Goal: Information Seeking & Learning: Compare options

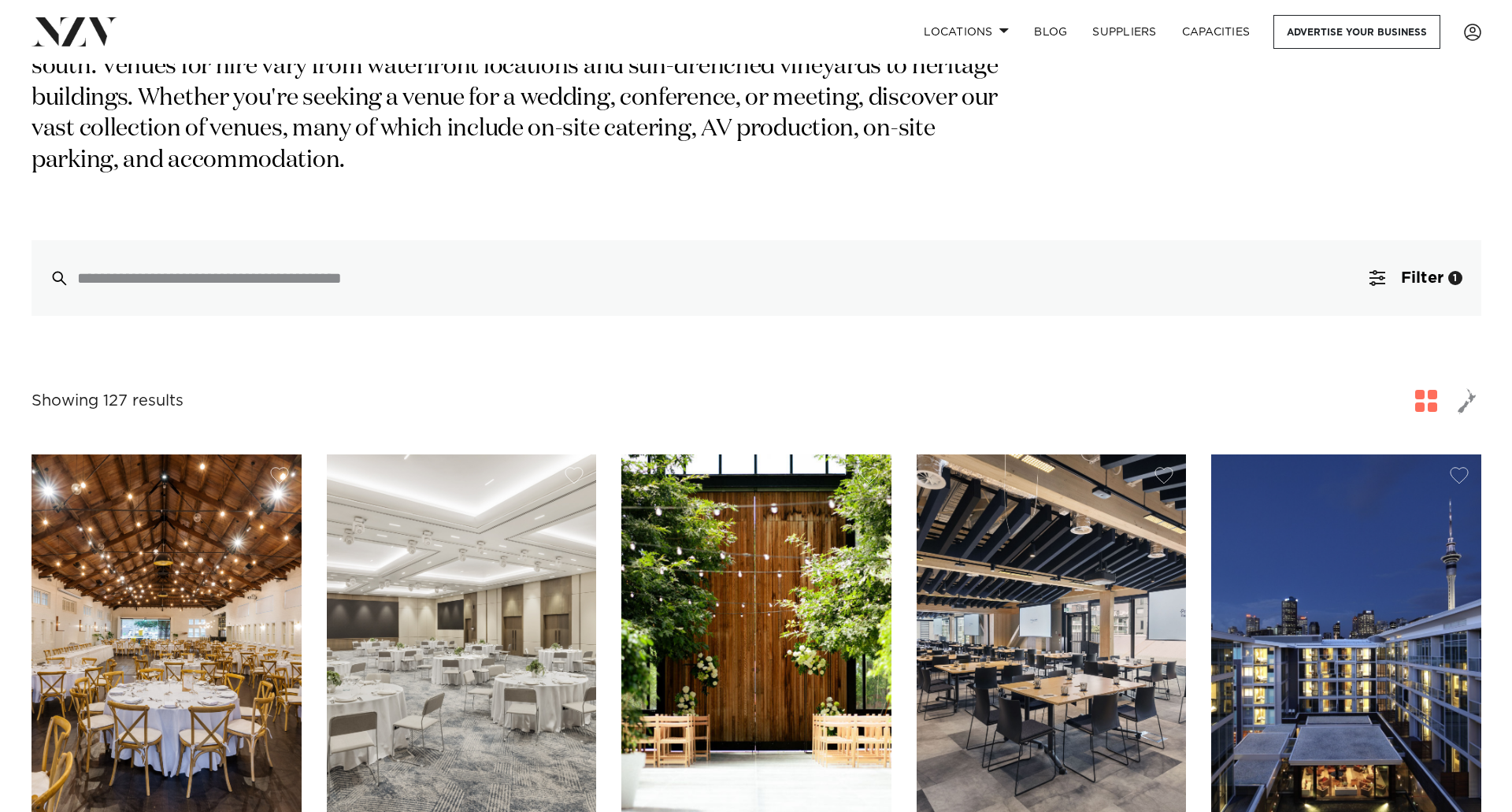
scroll to position [130, 0]
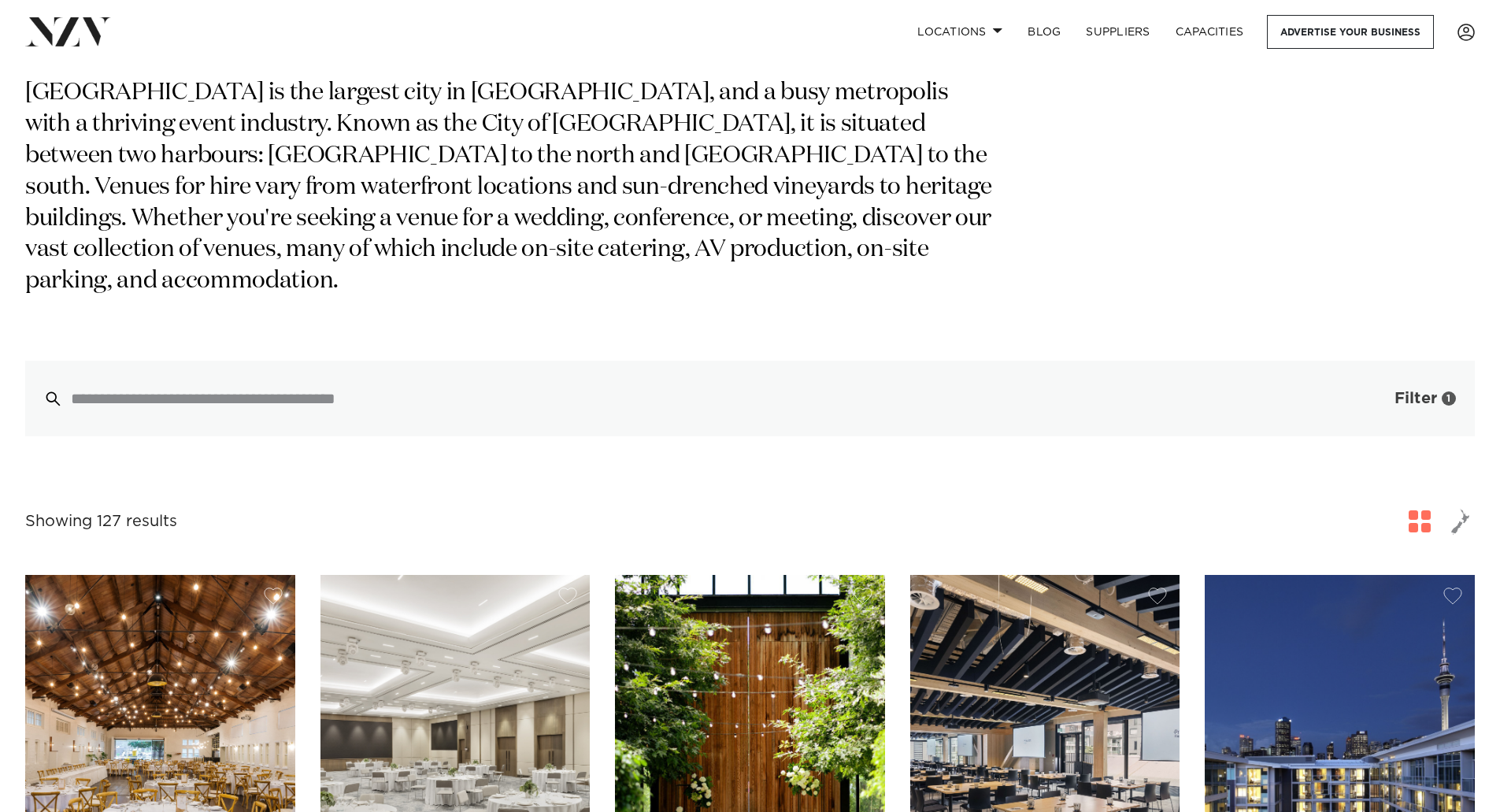
click at [1421, 361] on button "Filter 1" at bounding box center [1409, 399] width 131 height 76
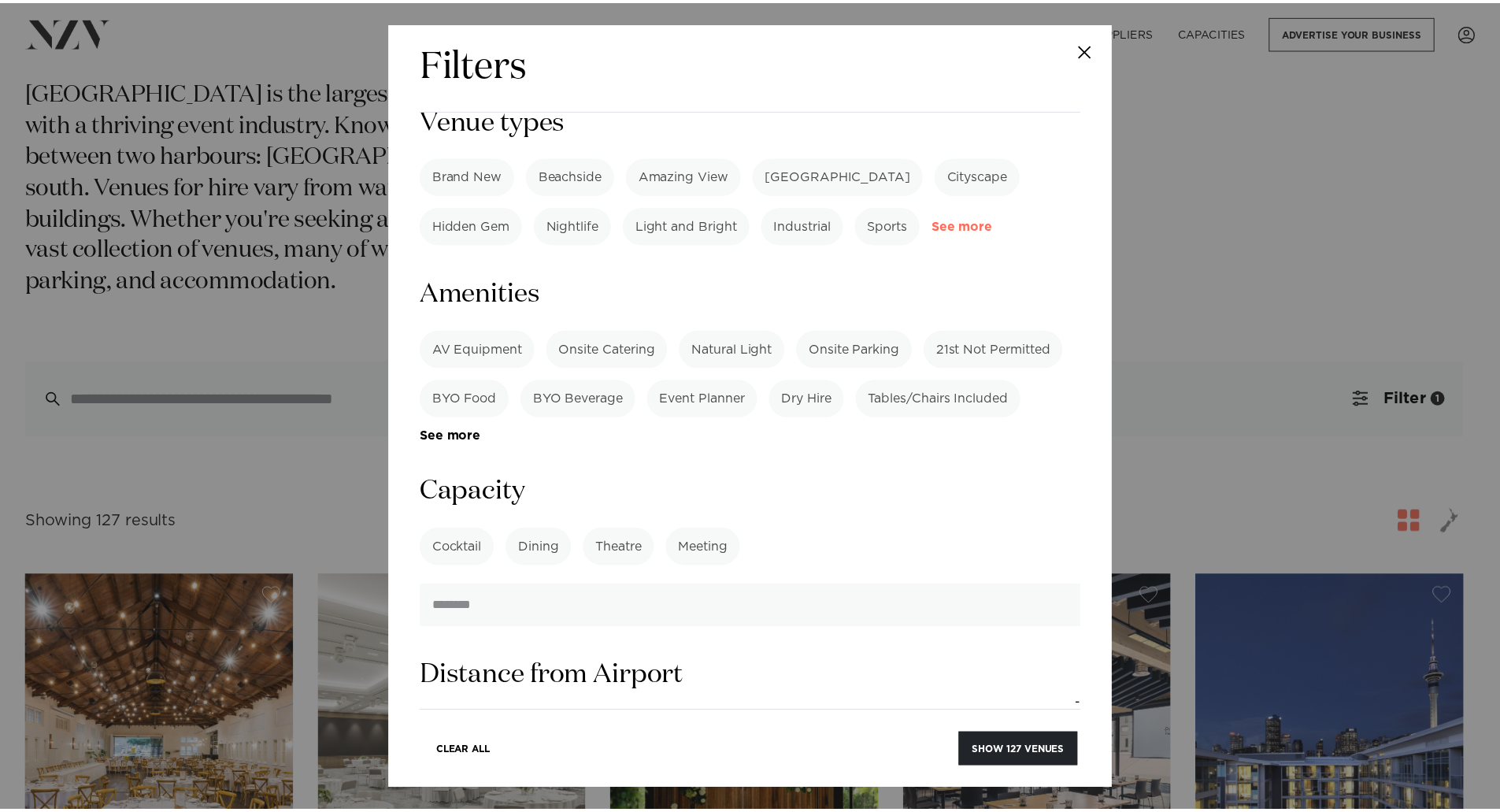
scroll to position [945, 0]
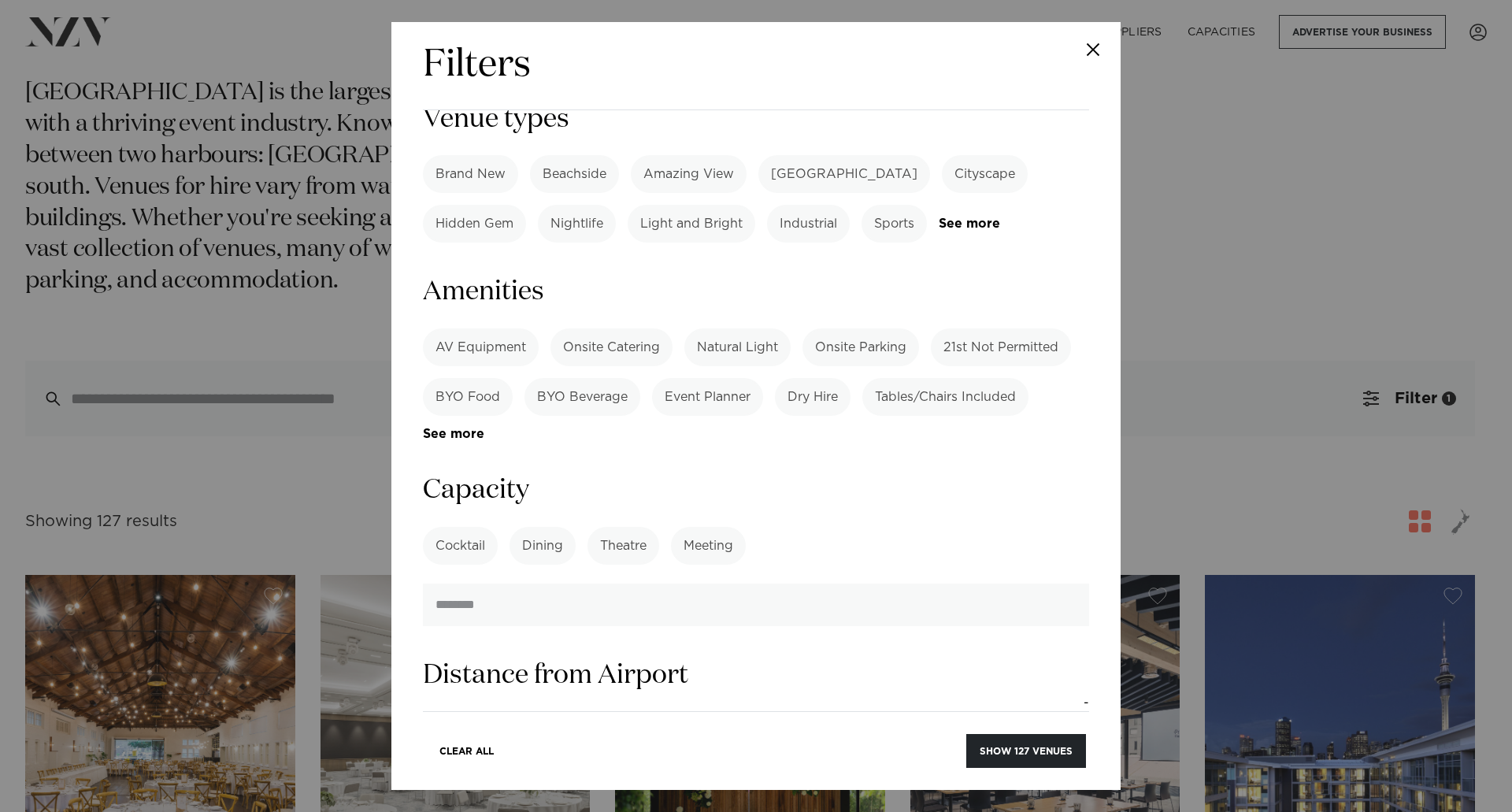
click at [560, 527] on label "Dining" at bounding box center [542, 546] width 66 height 38
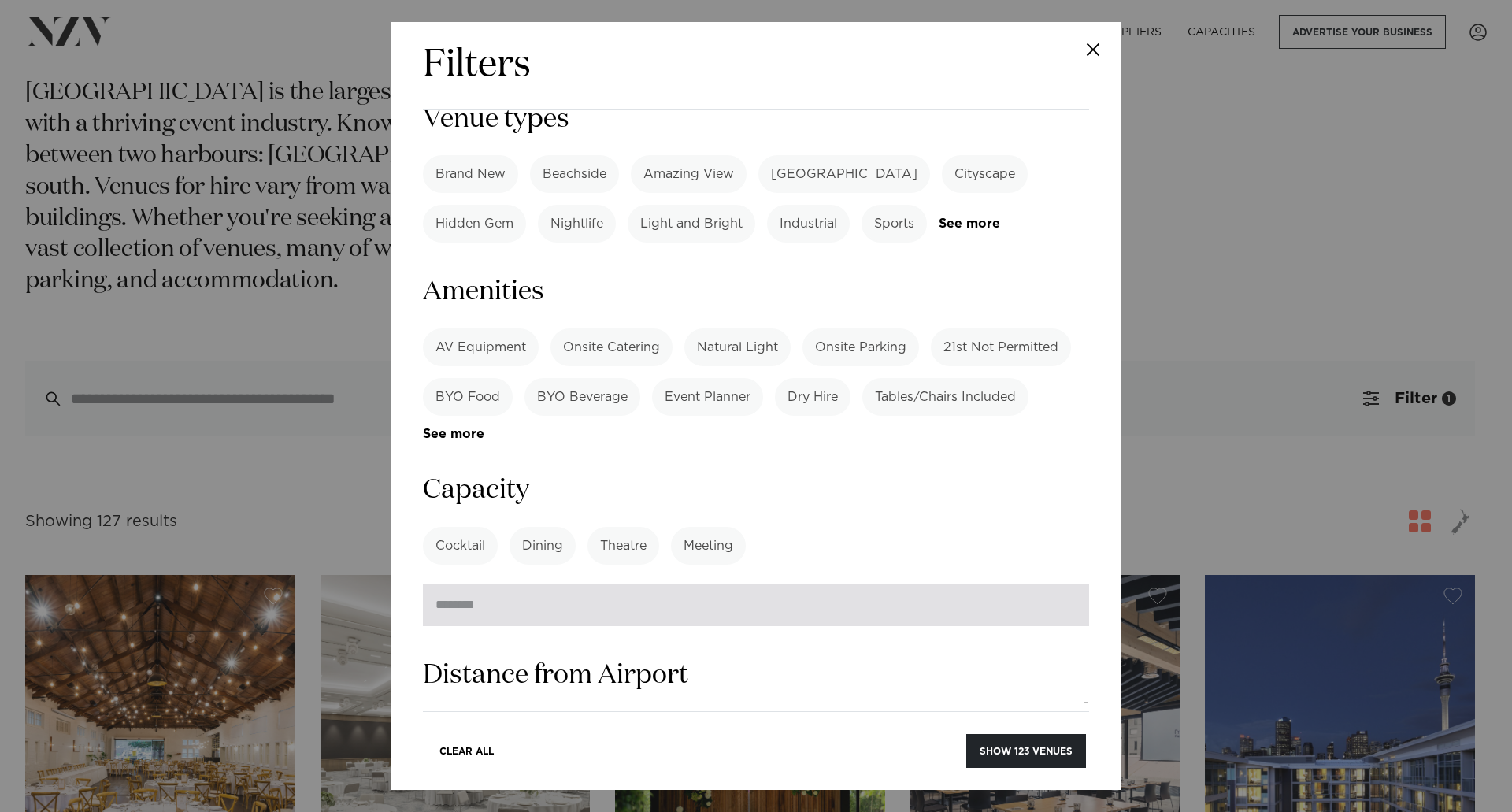
click at [552, 583] on input "number" at bounding box center [756, 604] width 667 height 43
type input "**"
click at [968, 734] on button "Show 113 venues" at bounding box center [1027, 750] width 118 height 34
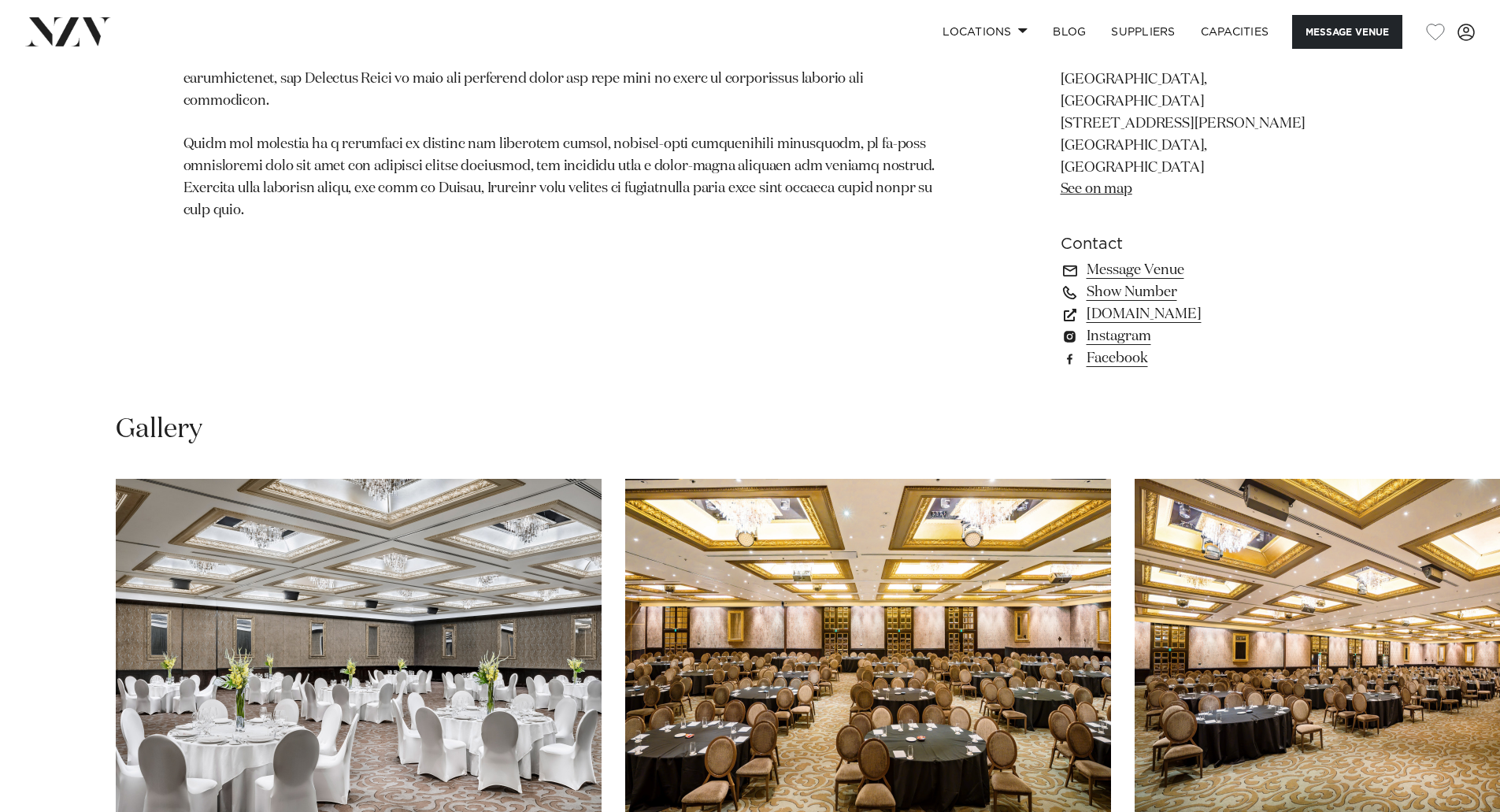
scroll to position [1575, 0]
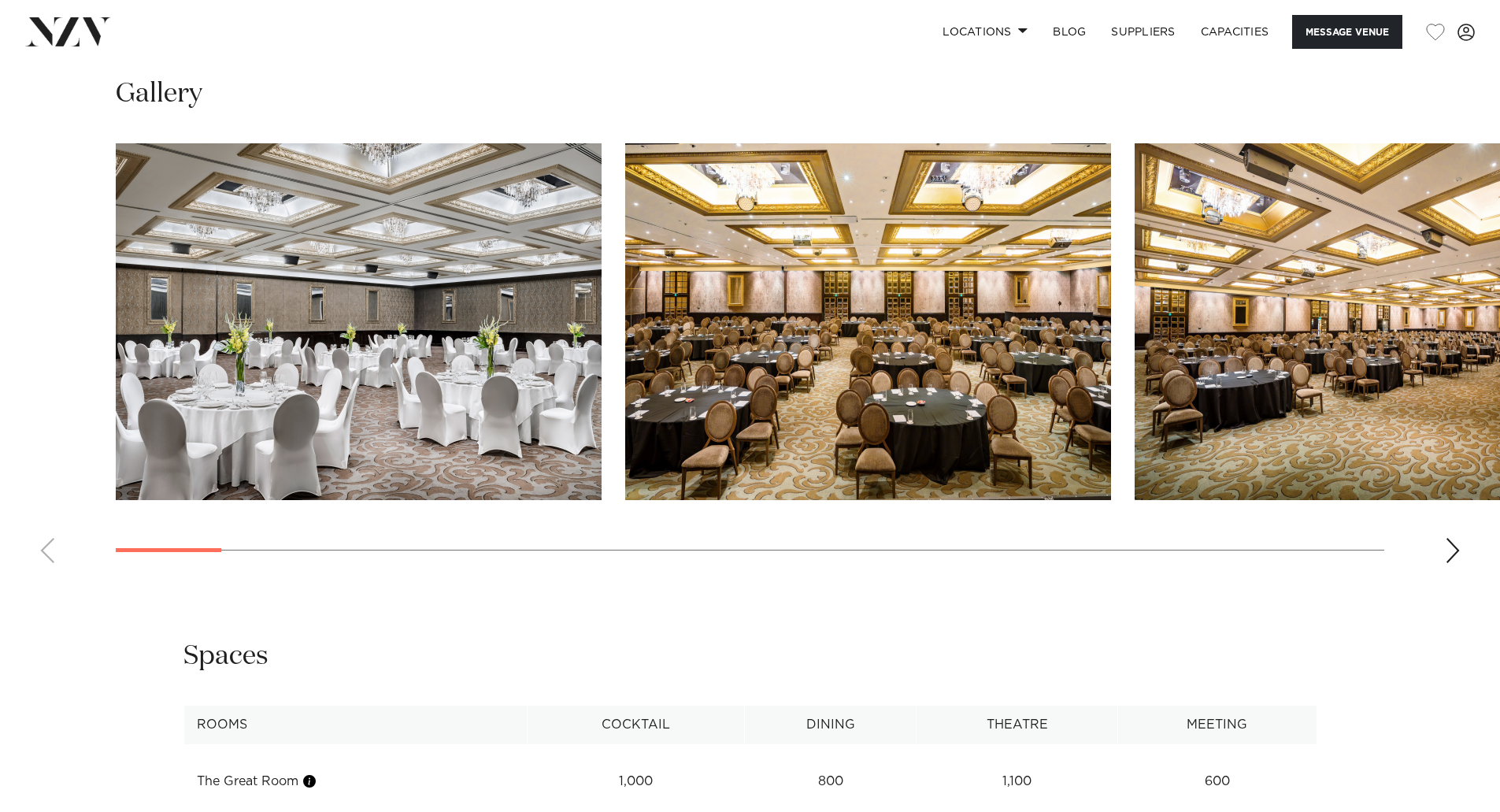
click at [1453, 538] on div "Next slide" at bounding box center [1452, 550] width 16 height 26
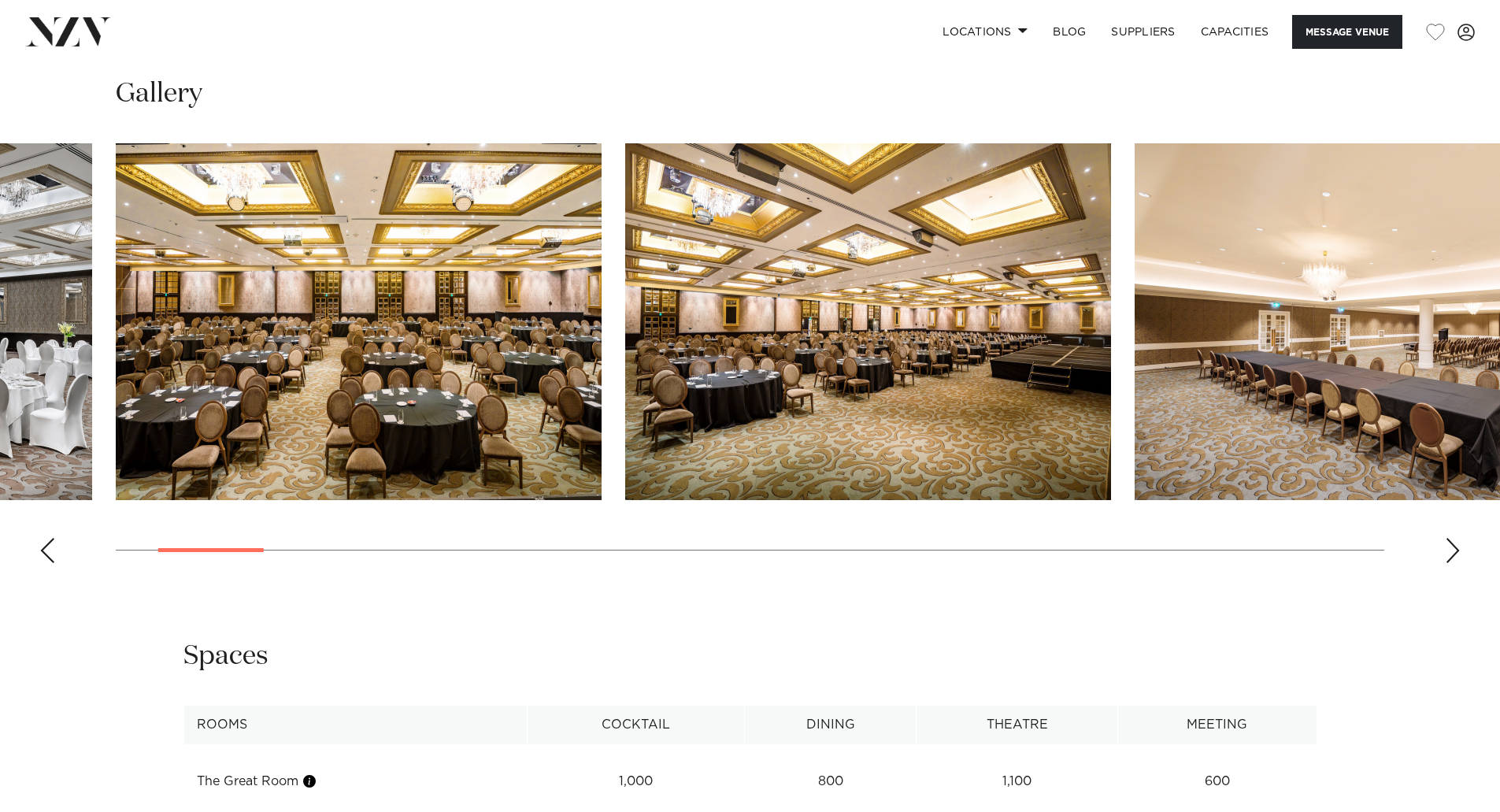
click at [1453, 538] on div "Next slide" at bounding box center [1452, 550] width 16 height 26
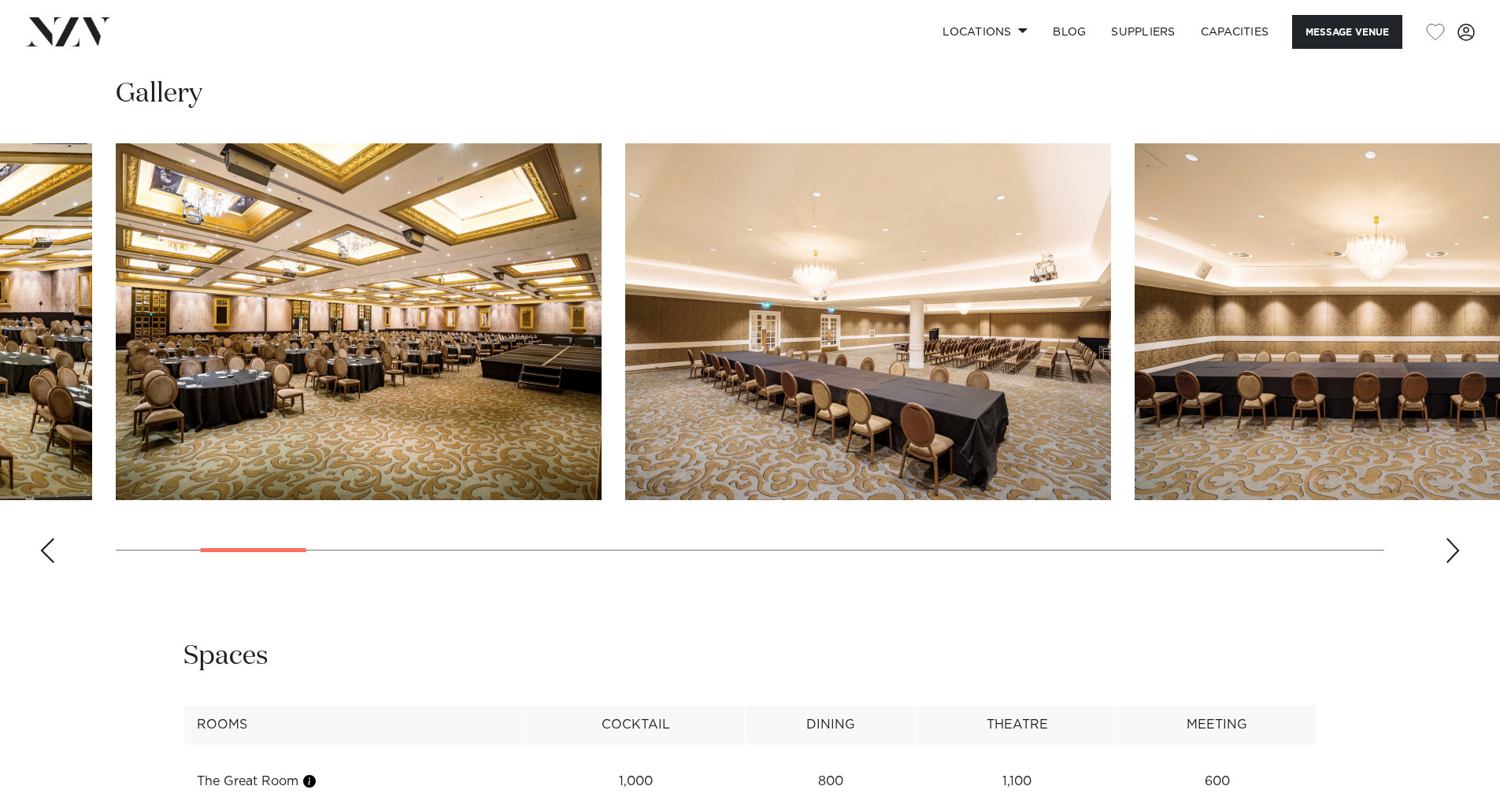
click at [1451, 538] on div "Next slide" at bounding box center [1452, 550] width 16 height 26
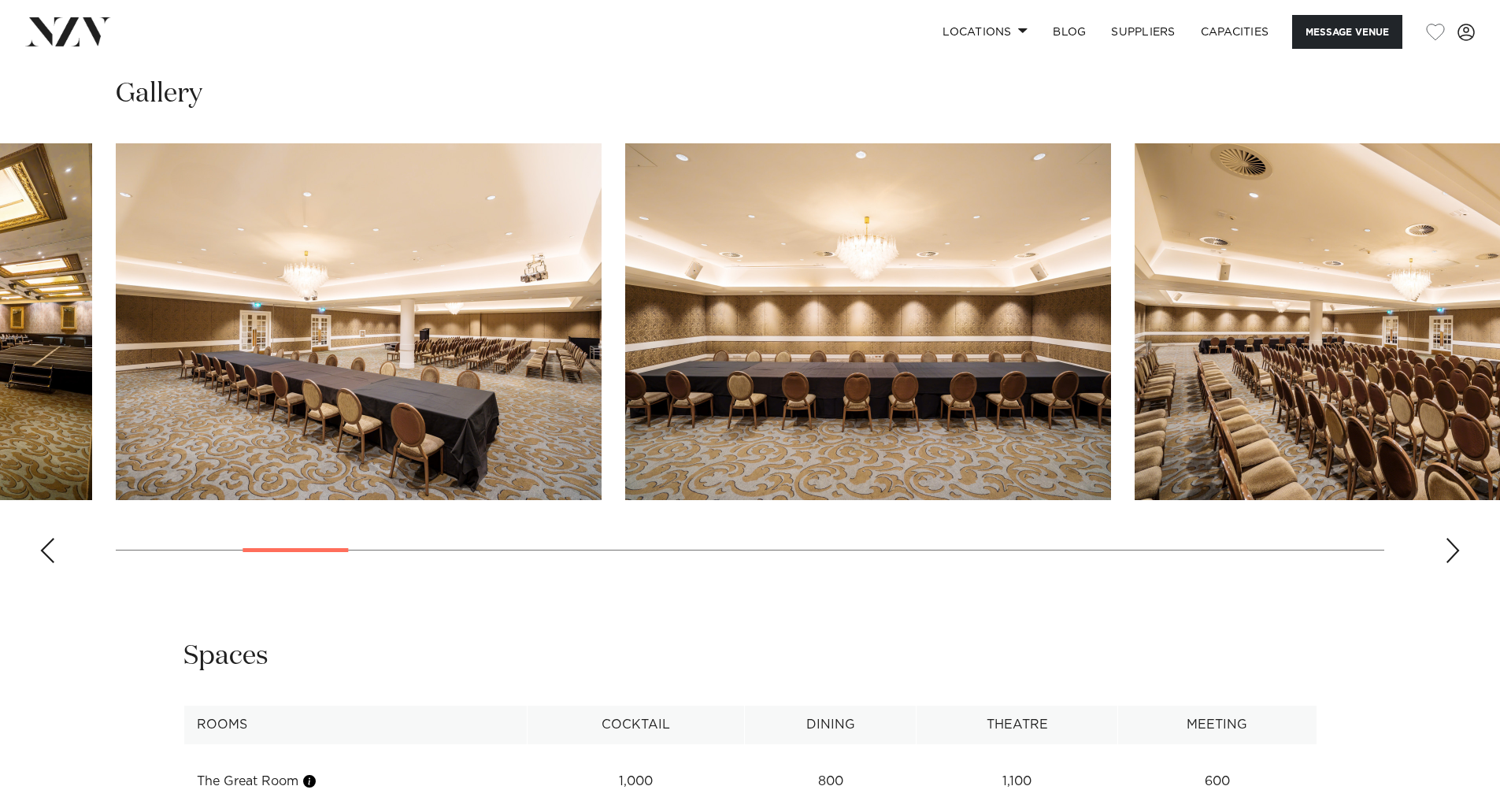
click at [1451, 538] on div "Next slide" at bounding box center [1452, 550] width 16 height 26
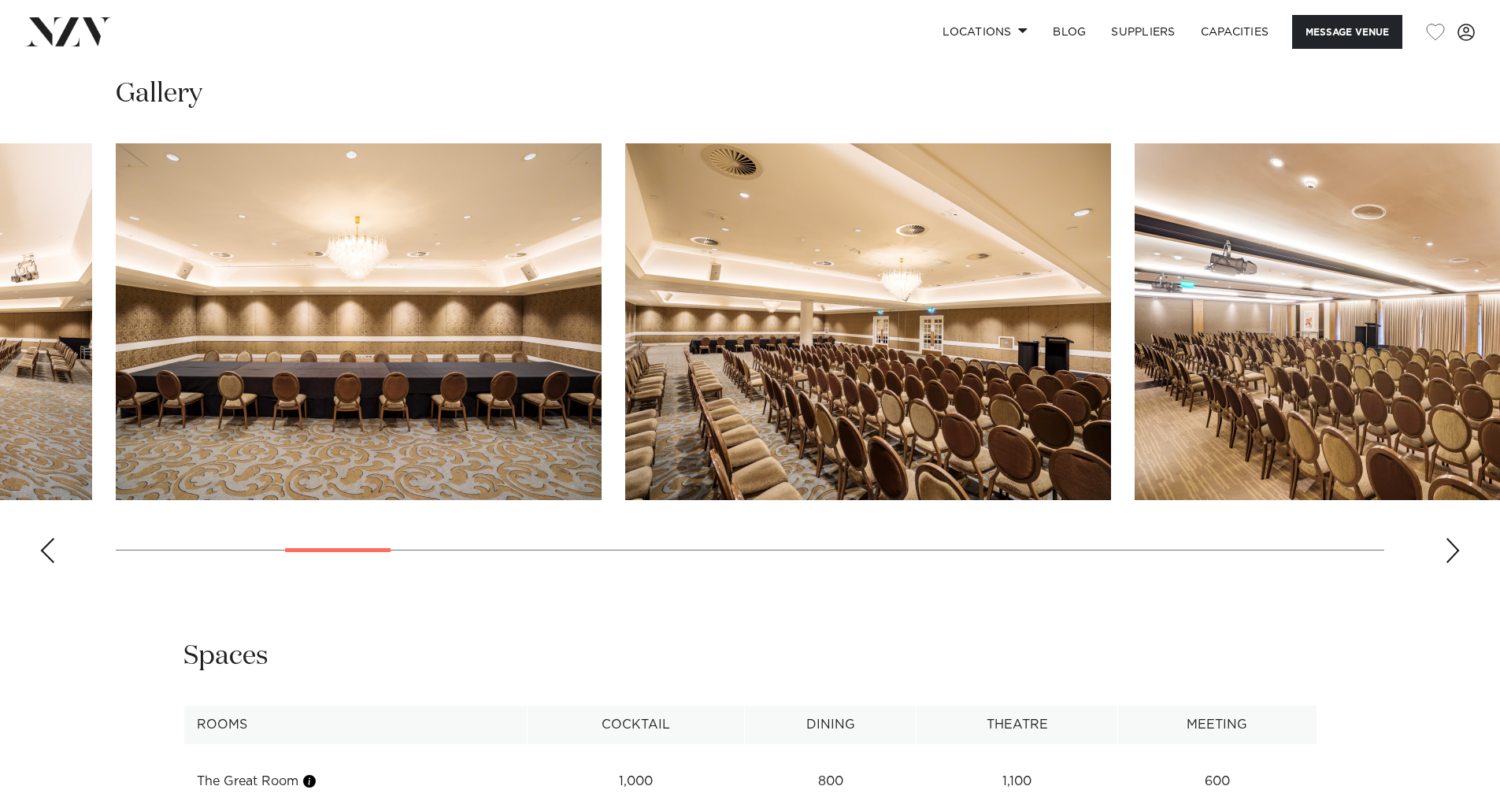
click at [1451, 538] on div "Next slide" at bounding box center [1452, 550] width 16 height 26
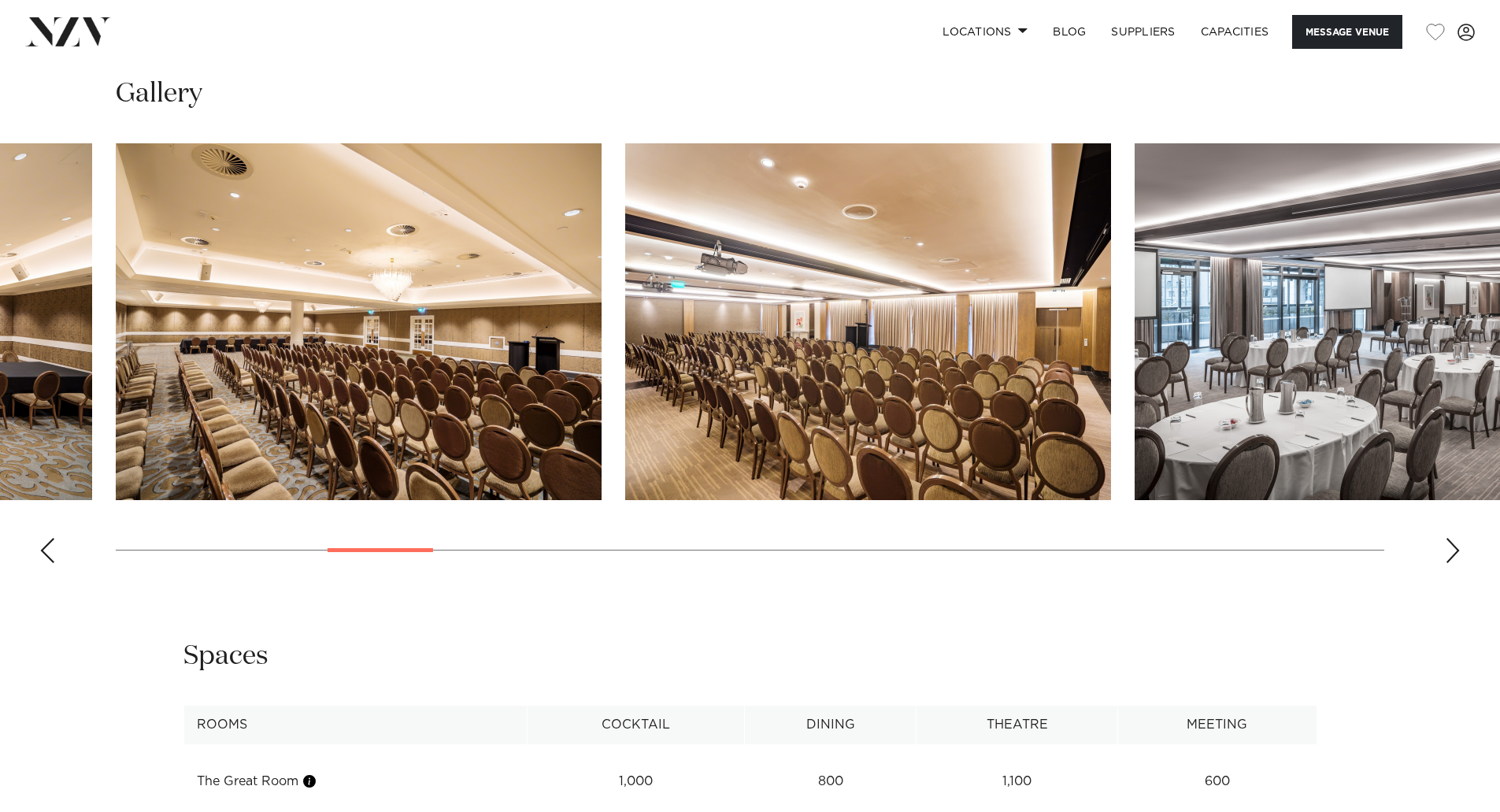
click at [1451, 538] on div "Next slide" at bounding box center [1452, 550] width 16 height 26
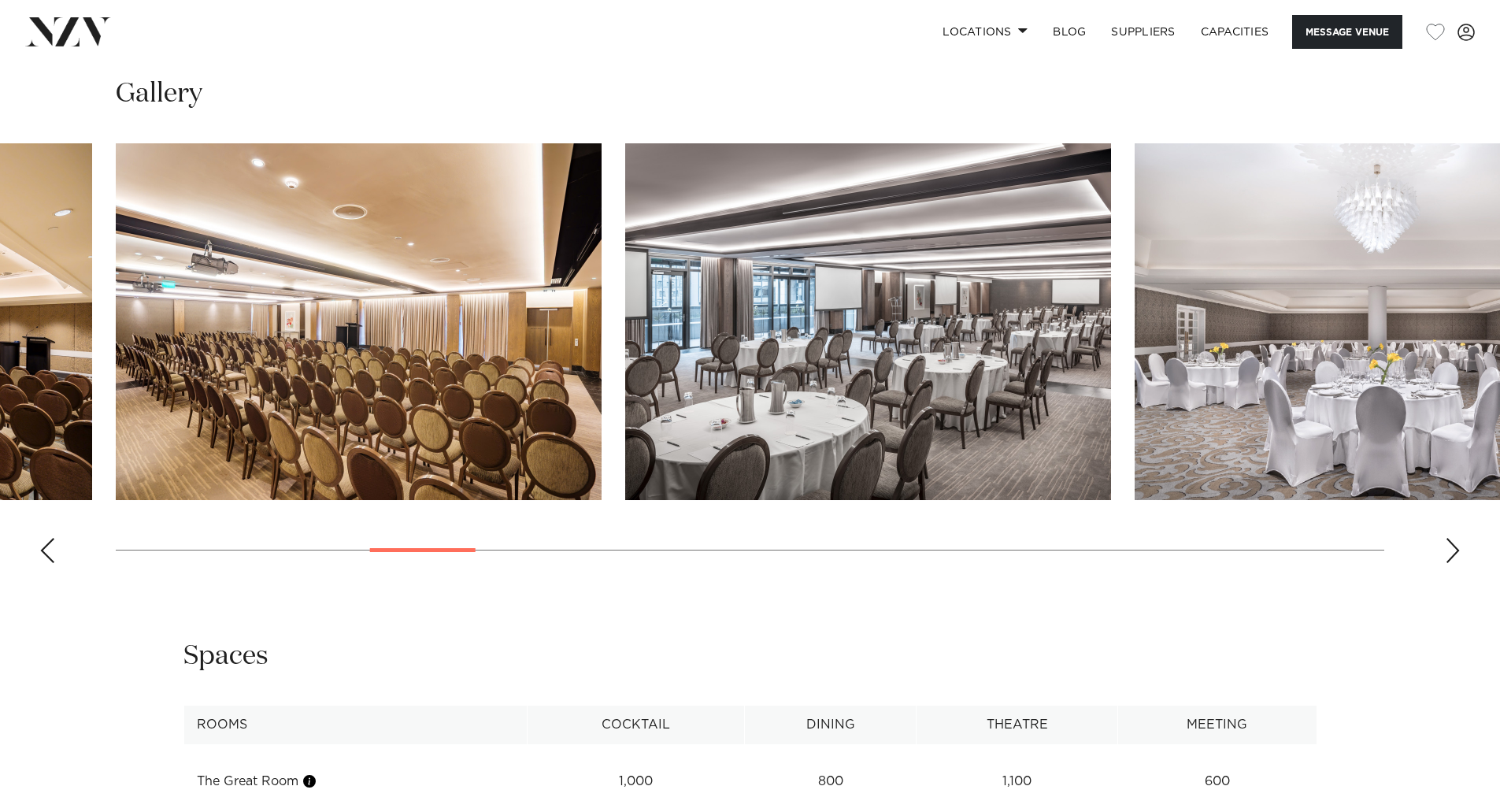
click at [1451, 538] on div "Next slide" at bounding box center [1452, 550] width 16 height 26
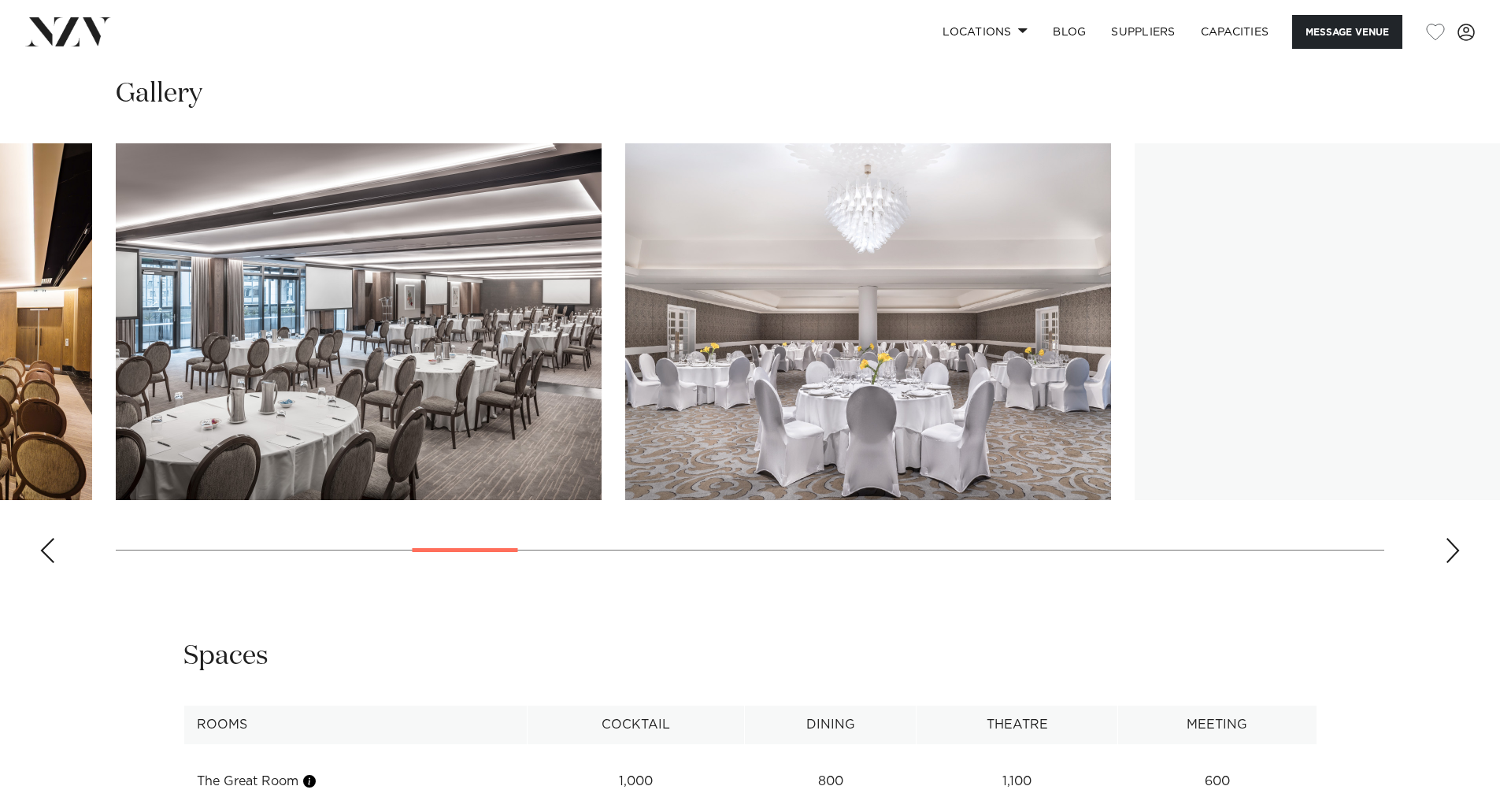
click at [1451, 538] on div "Next slide" at bounding box center [1452, 550] width 16 height 26
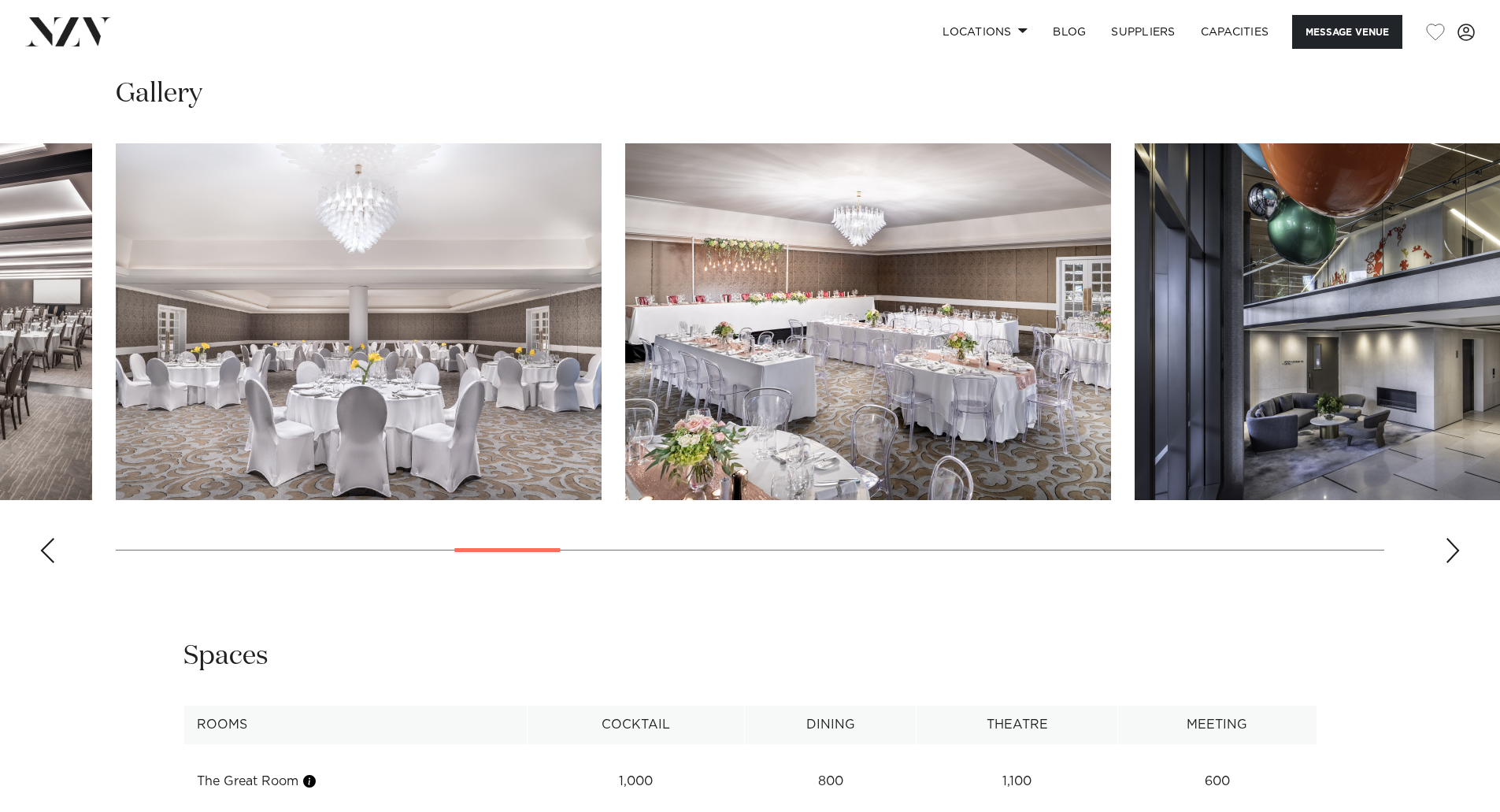
click at [1451, 538] on div "Next slide" at bounding box center [1452, 550] width 16 height 26
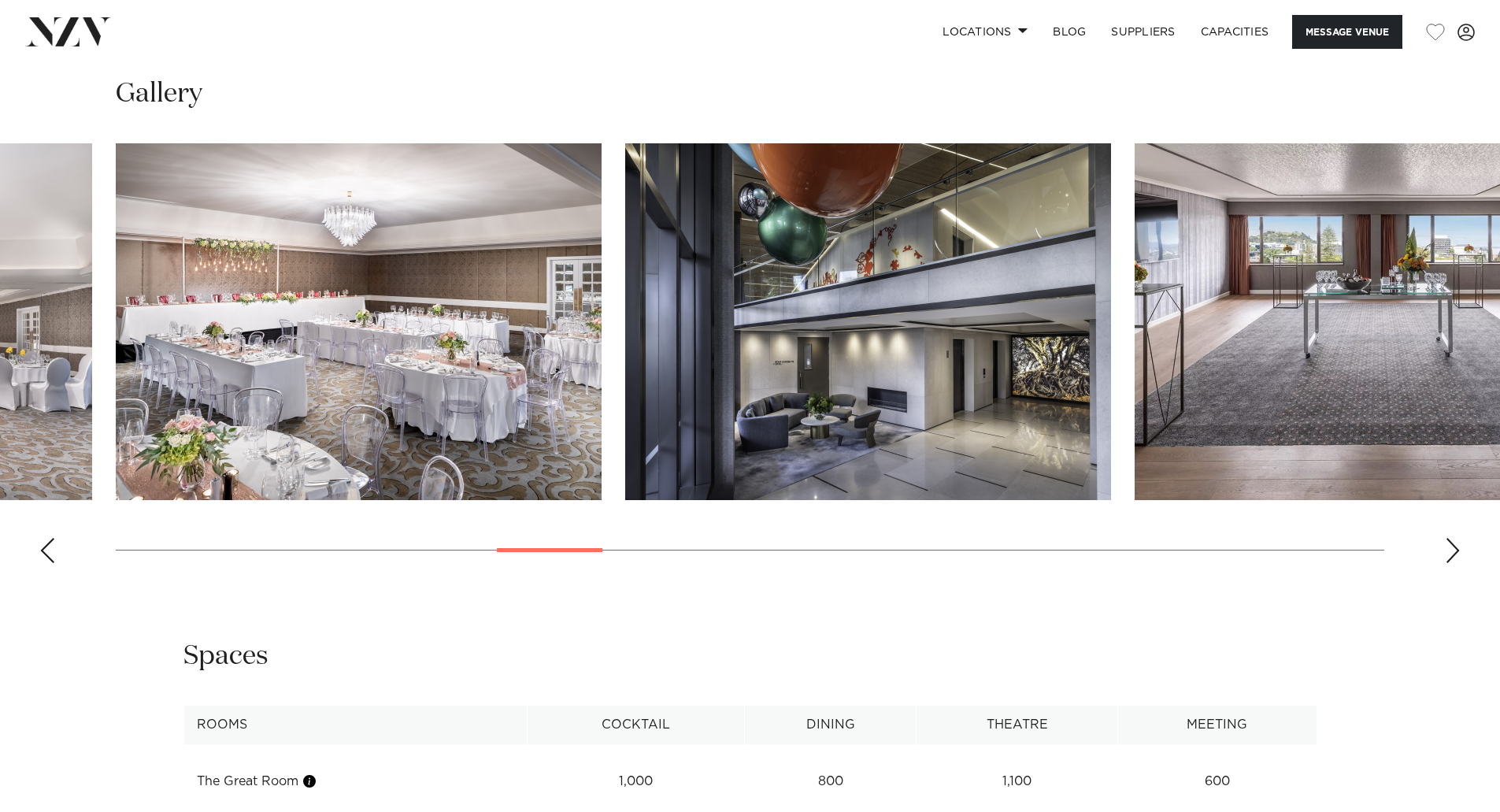
click at [1451, 538] on div "Next slide" at bounding box center [1452, 550] width 16 height 26
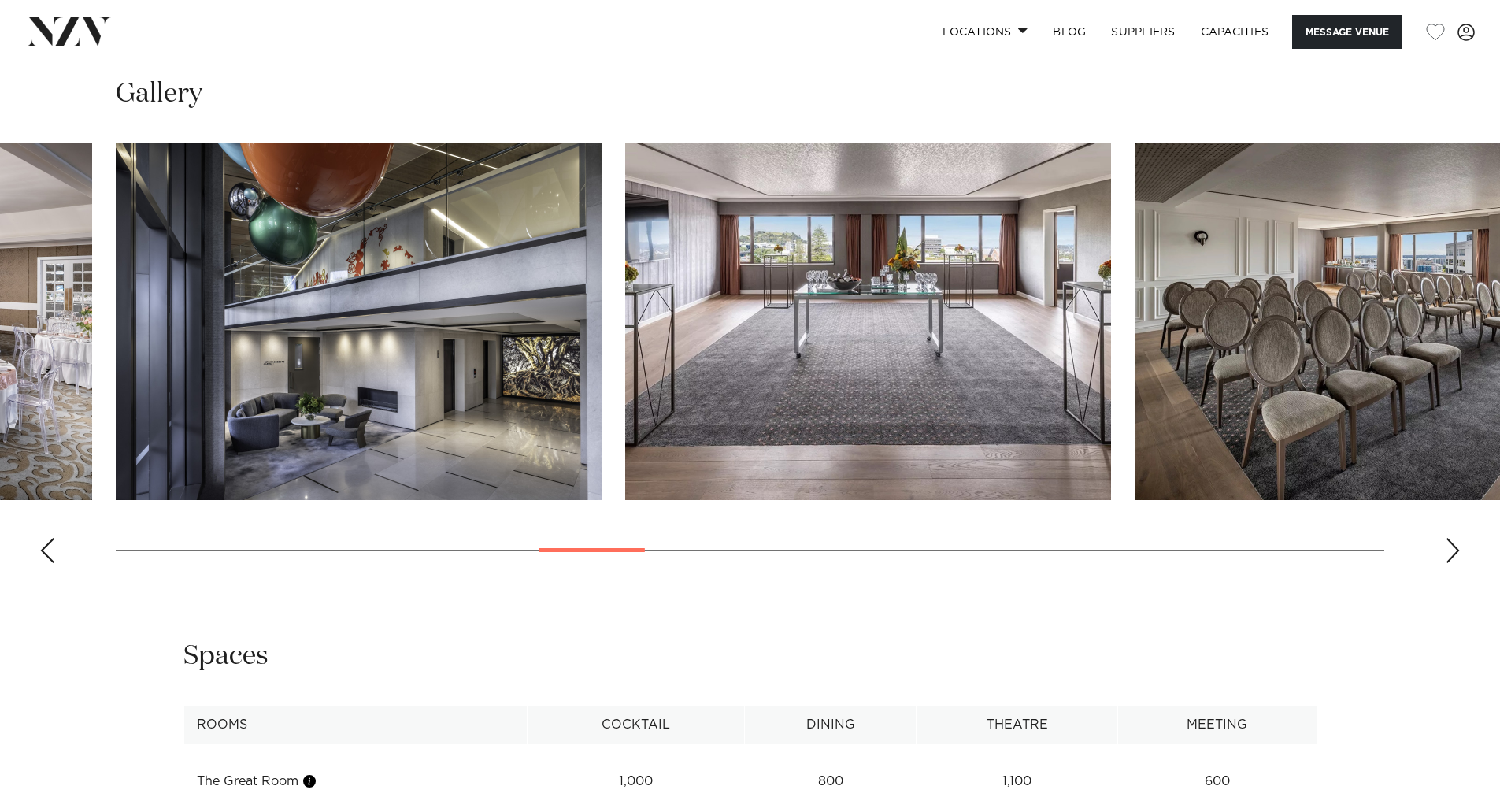
click at [1451, 538] on div "Next slide" at bounding box center [1452, 550] width 16 height 26
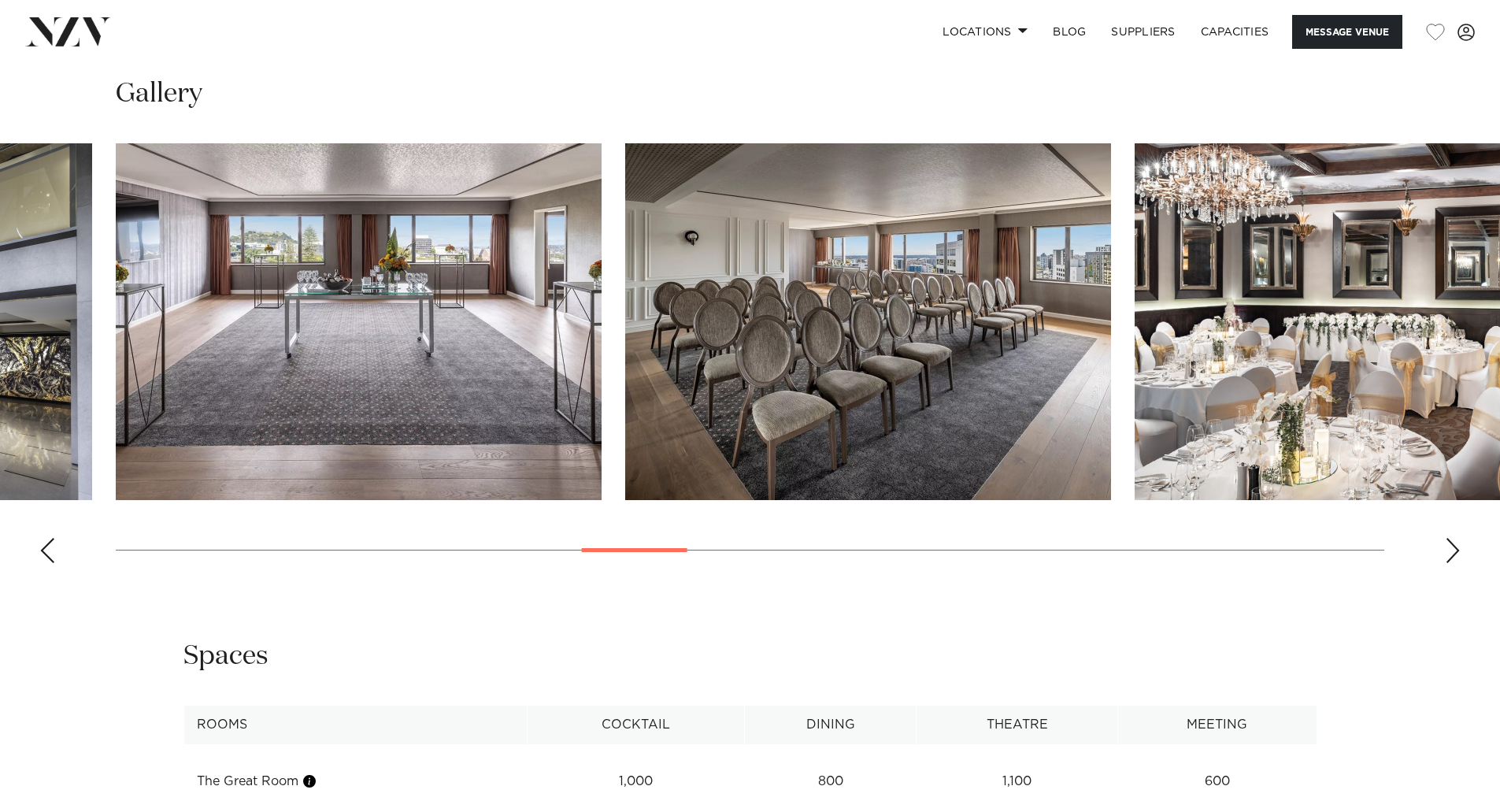
click at [1451, 538] on div "Next slide" at bounding box center [1452, 550] width 16 height 26
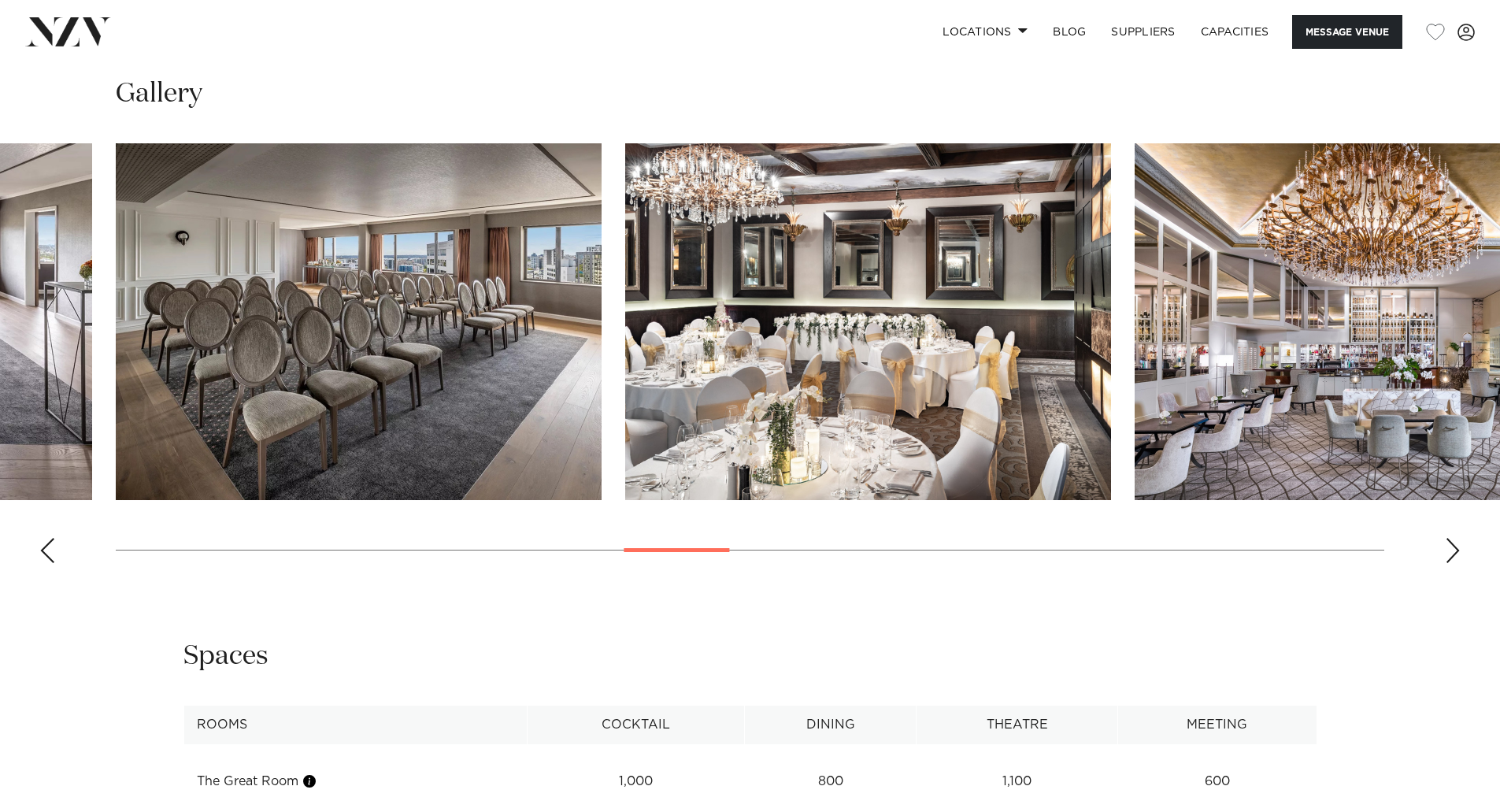
click at [1451, 538] on div "Next slide" at bounding box center [1452, 550] width 16 height 26
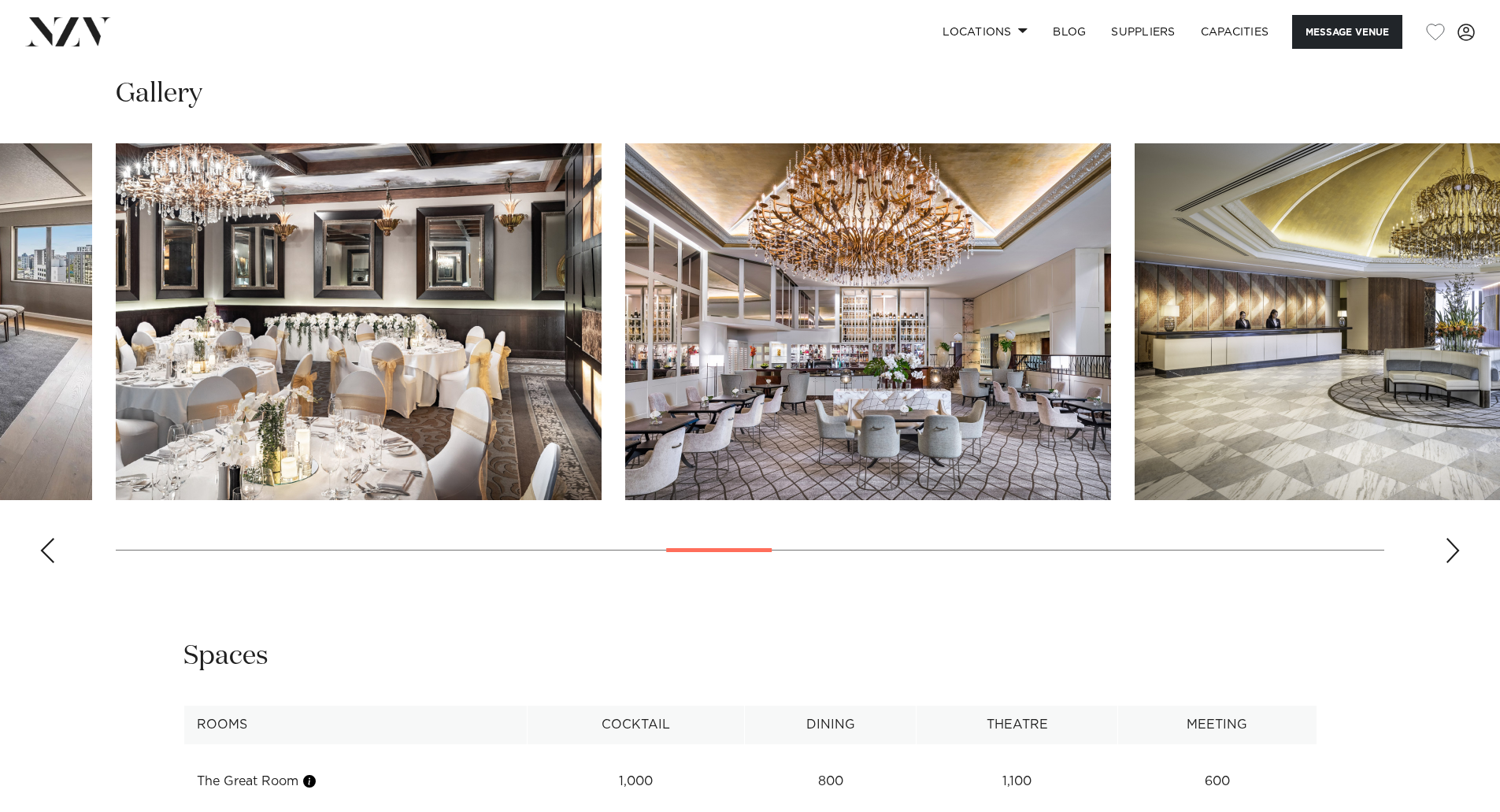
click at [1451, 538] on div "Next slide" at bounding box center [1452, 550] width 16 height 26
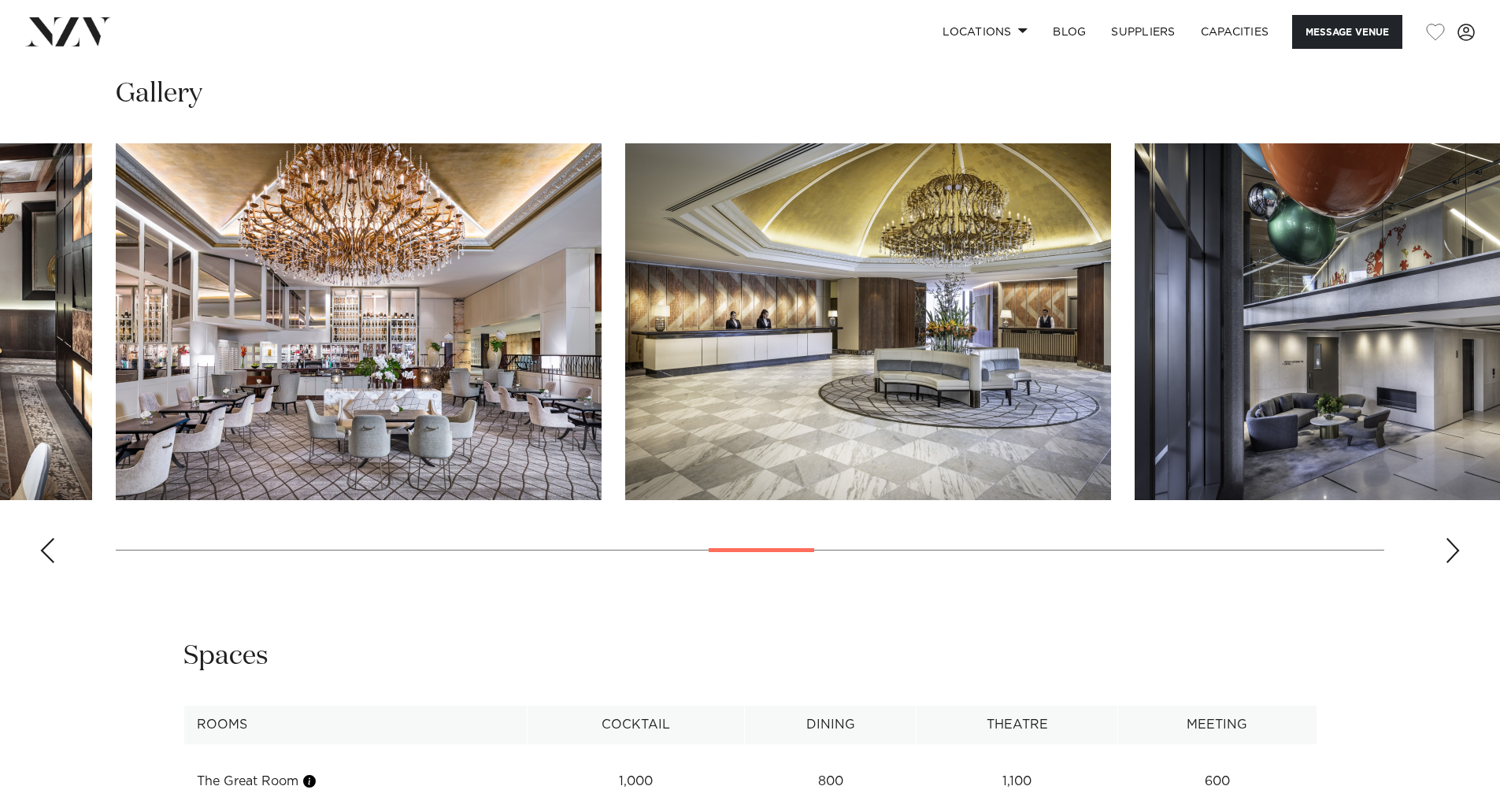
click at [1451, 538] on div "Next slide" at bounding box center [1452, 550] width 16 height 26
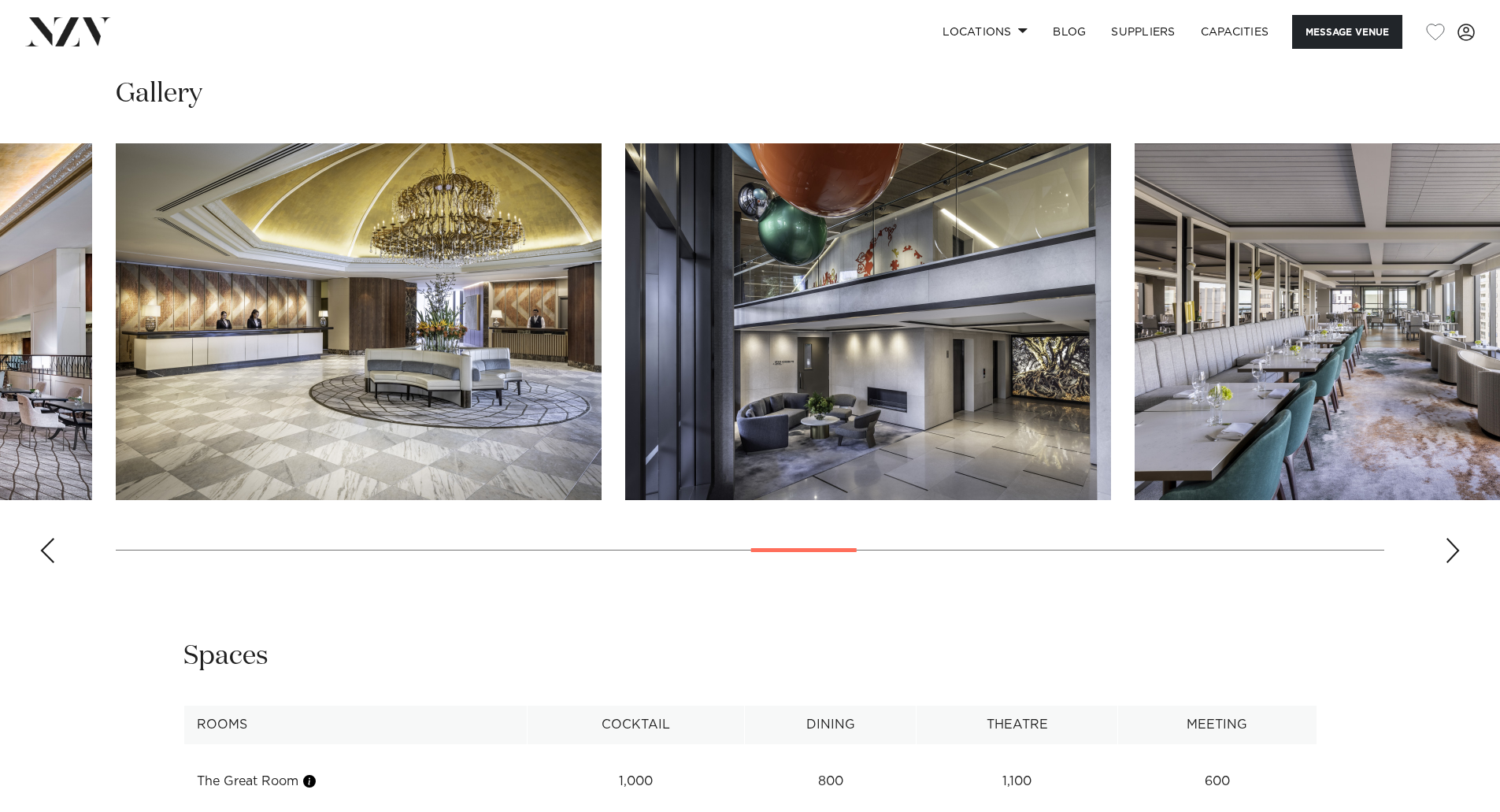
click at [1451, 538] on div "Next slide" at bounding box center [1452, 550] width 16 height 26
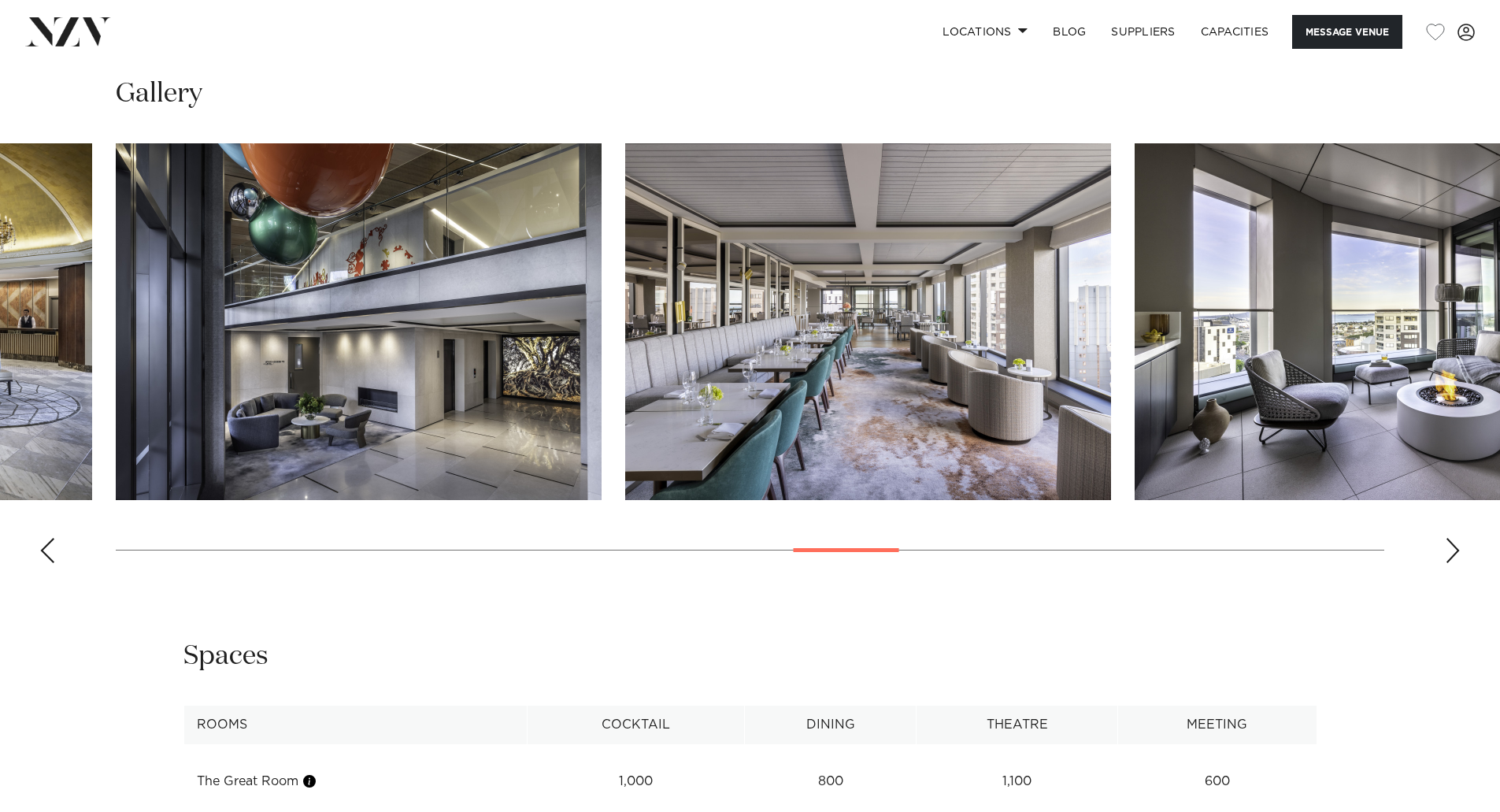
click at [1451, 538] on div "Next slide" at bounding box center [1452, 550] width 16 height 26
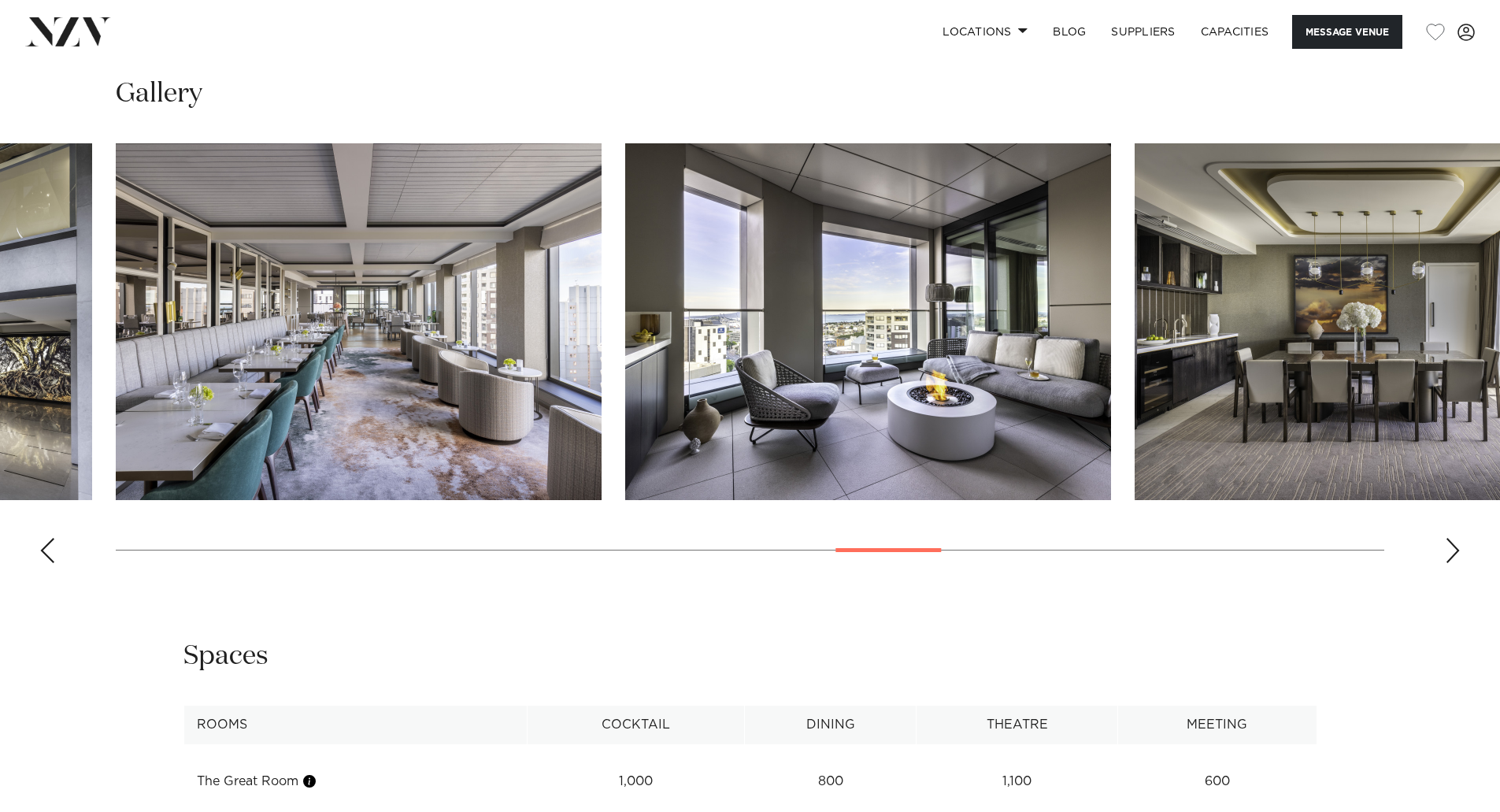
click at [1451, 538] on div "Next slide" at bounding box center [1452, 550] width 16 height 26
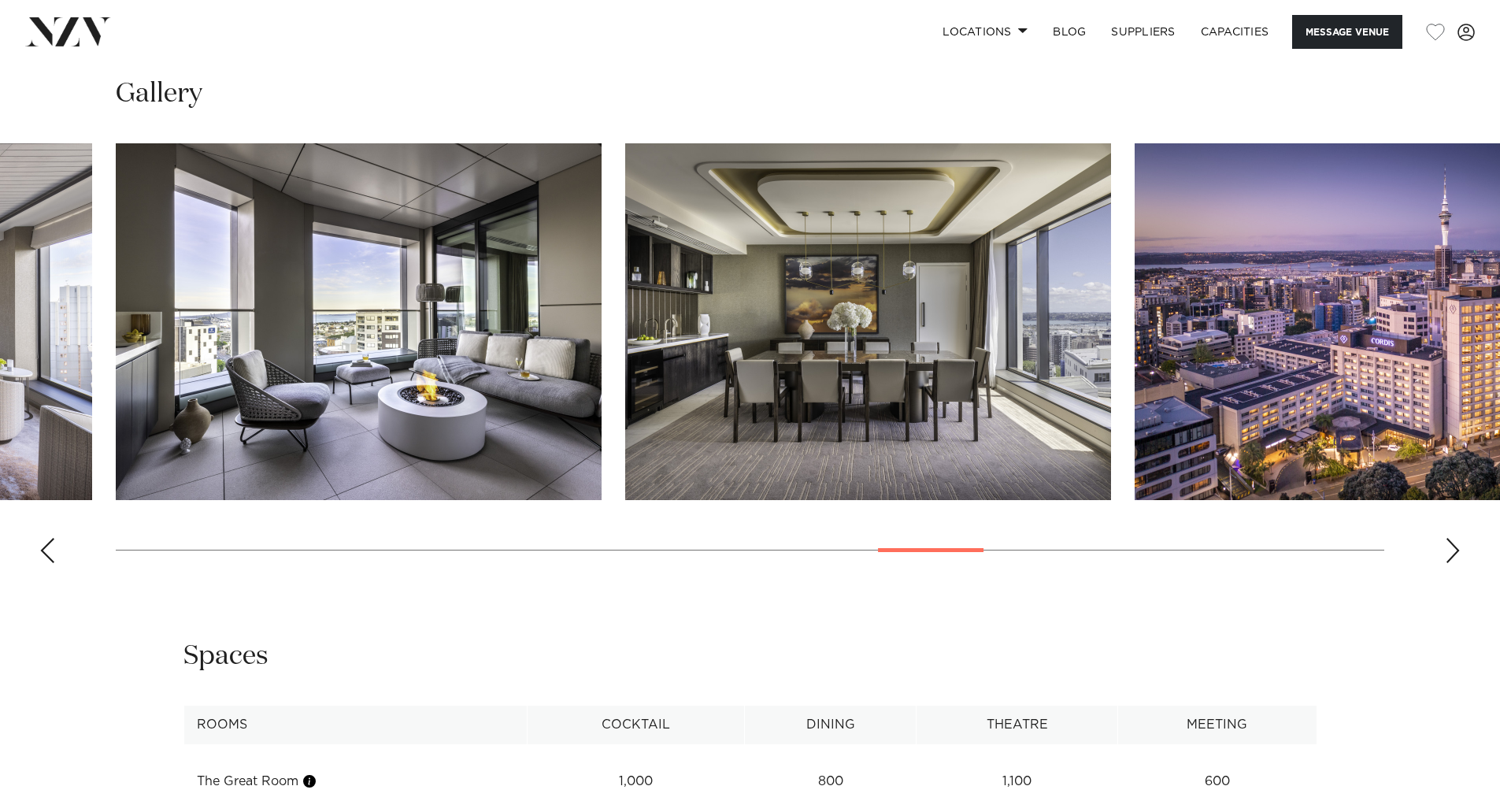
click at [1451, 538] on div "Next slide" at bounding box center [1452, 550] width 16 height 26
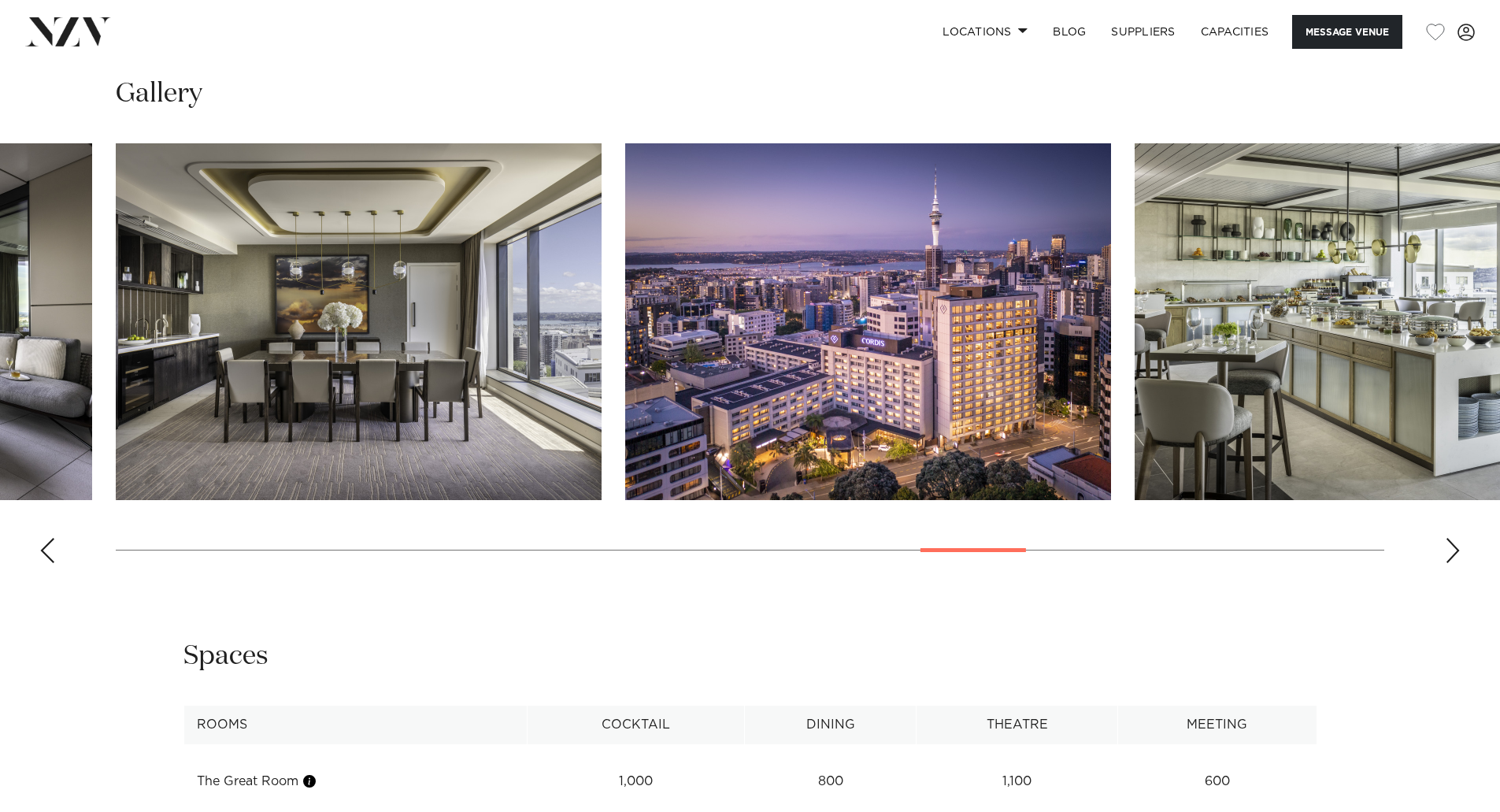
click at [1451, 538] on div "Next slide" at bounding box center [1452, 550] width 16 height 26
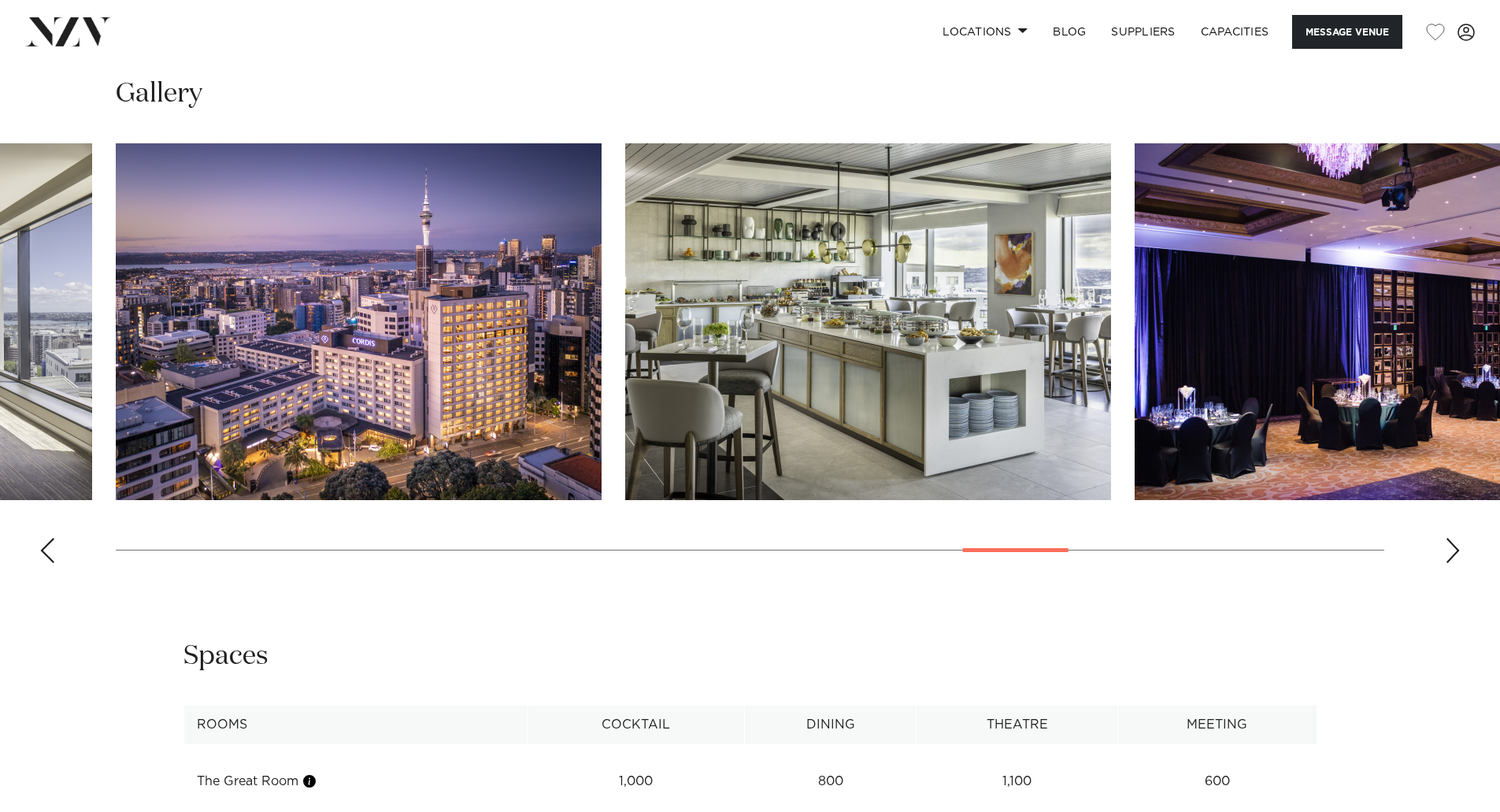
click at [1451, 538] on div "Next slide" at bounding box center [1452, 550] width 16 height 26
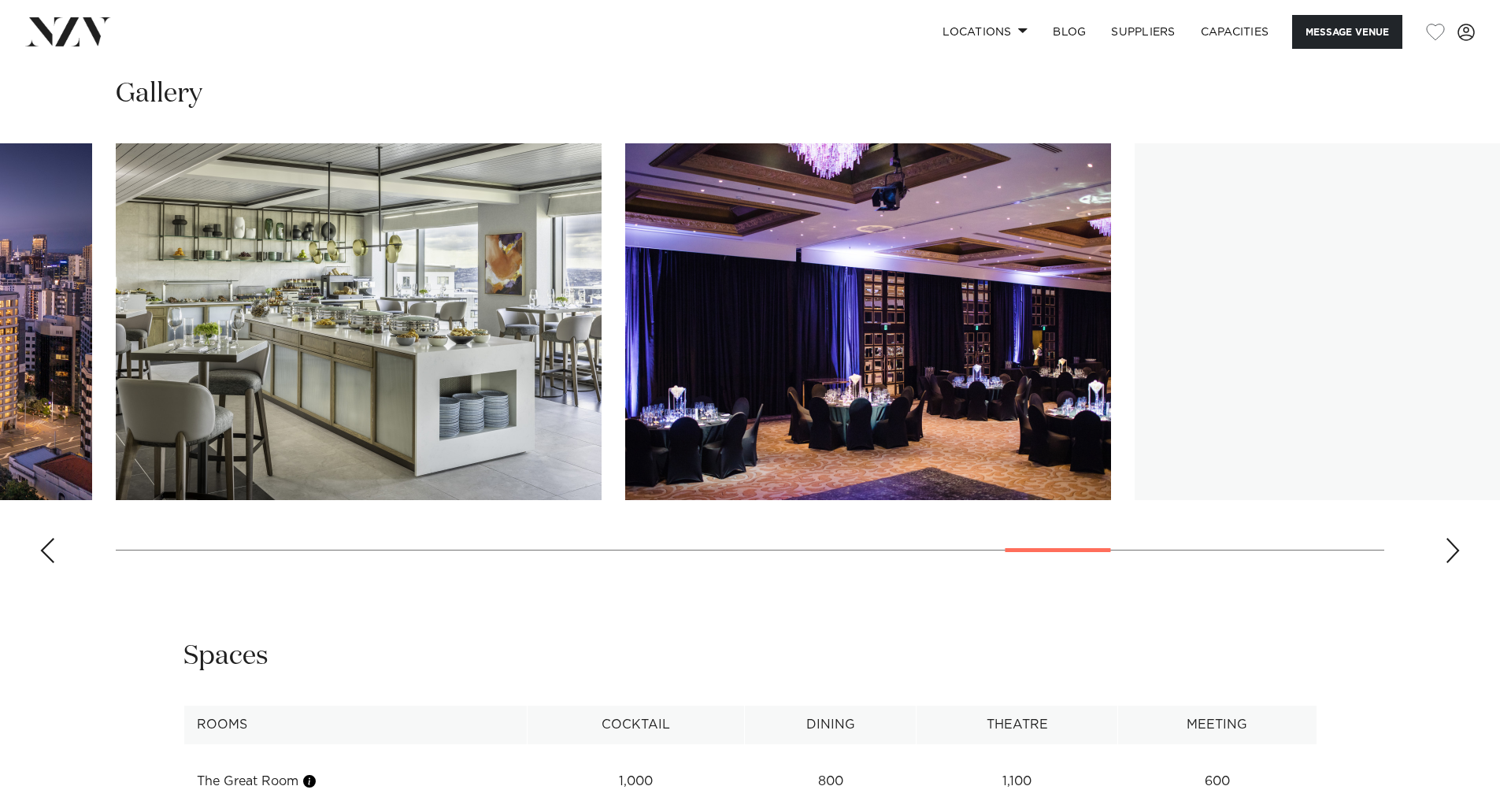
click at [1451, 538] on div "Next slide" at bounding box center [1452, 550] width 16 height 26
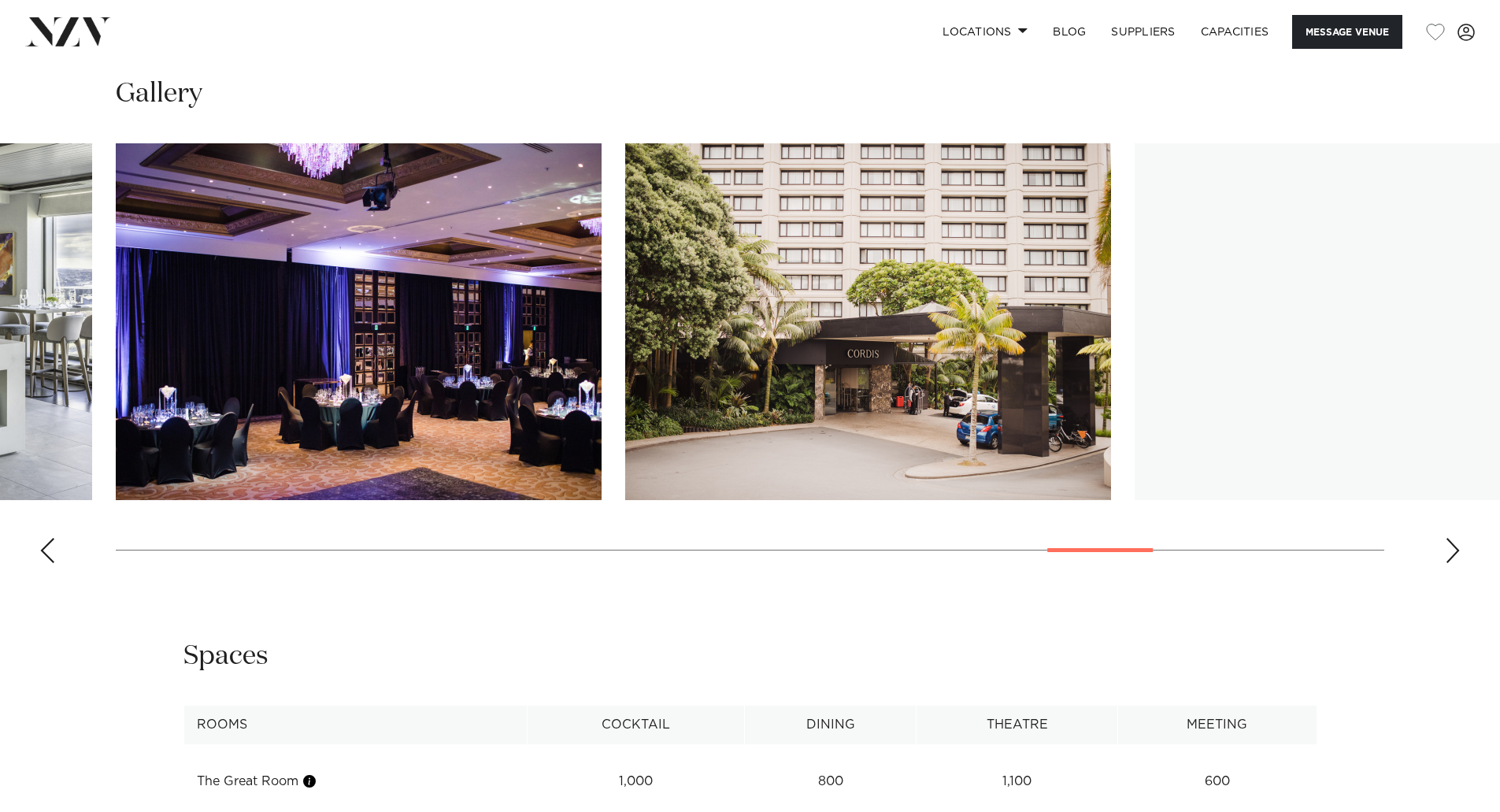
click at [1451, 538] on div "Next slide" at bounding box center [1452, 550] width 16 height 26
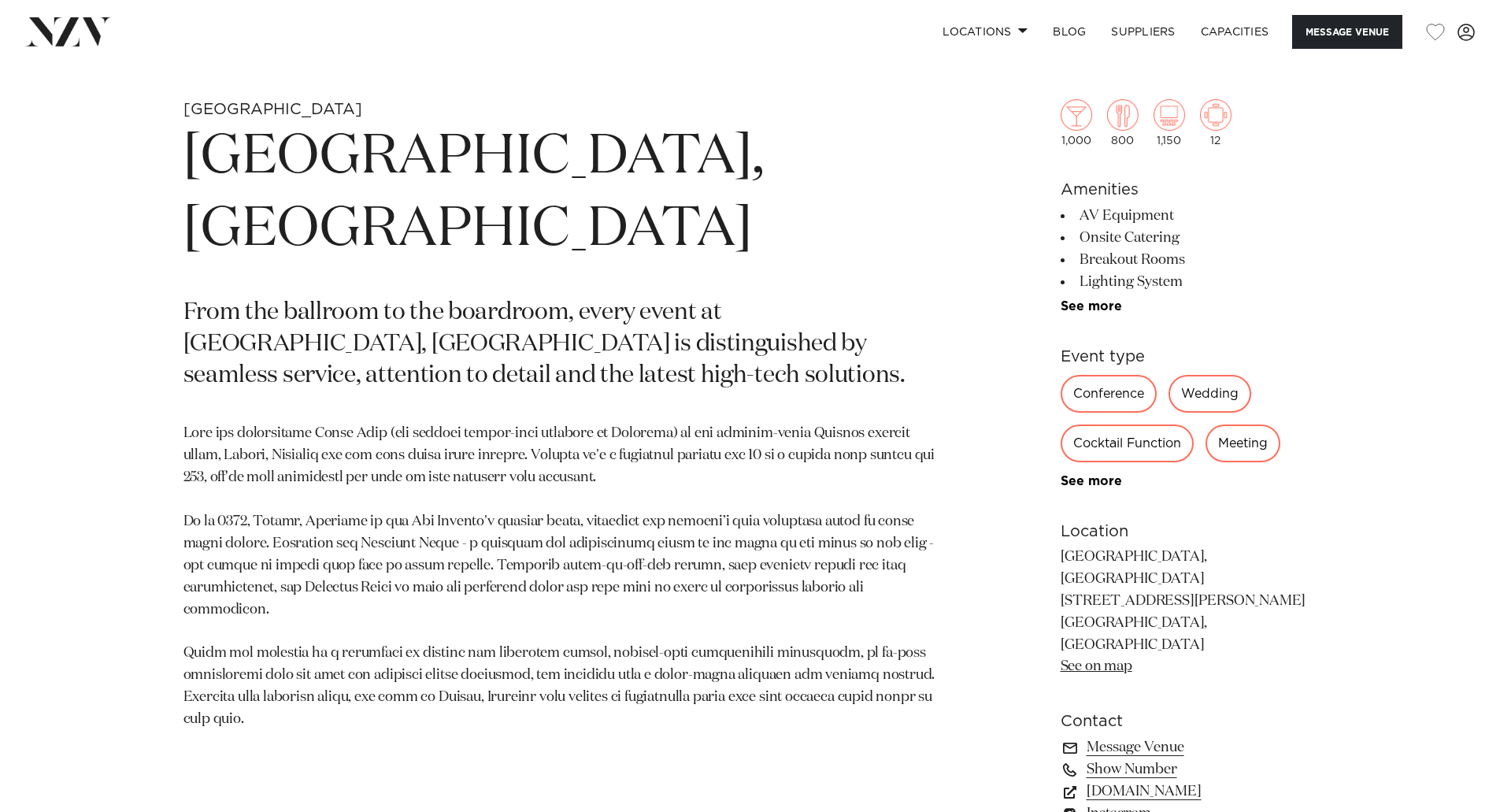
scroll to position [708, 0]
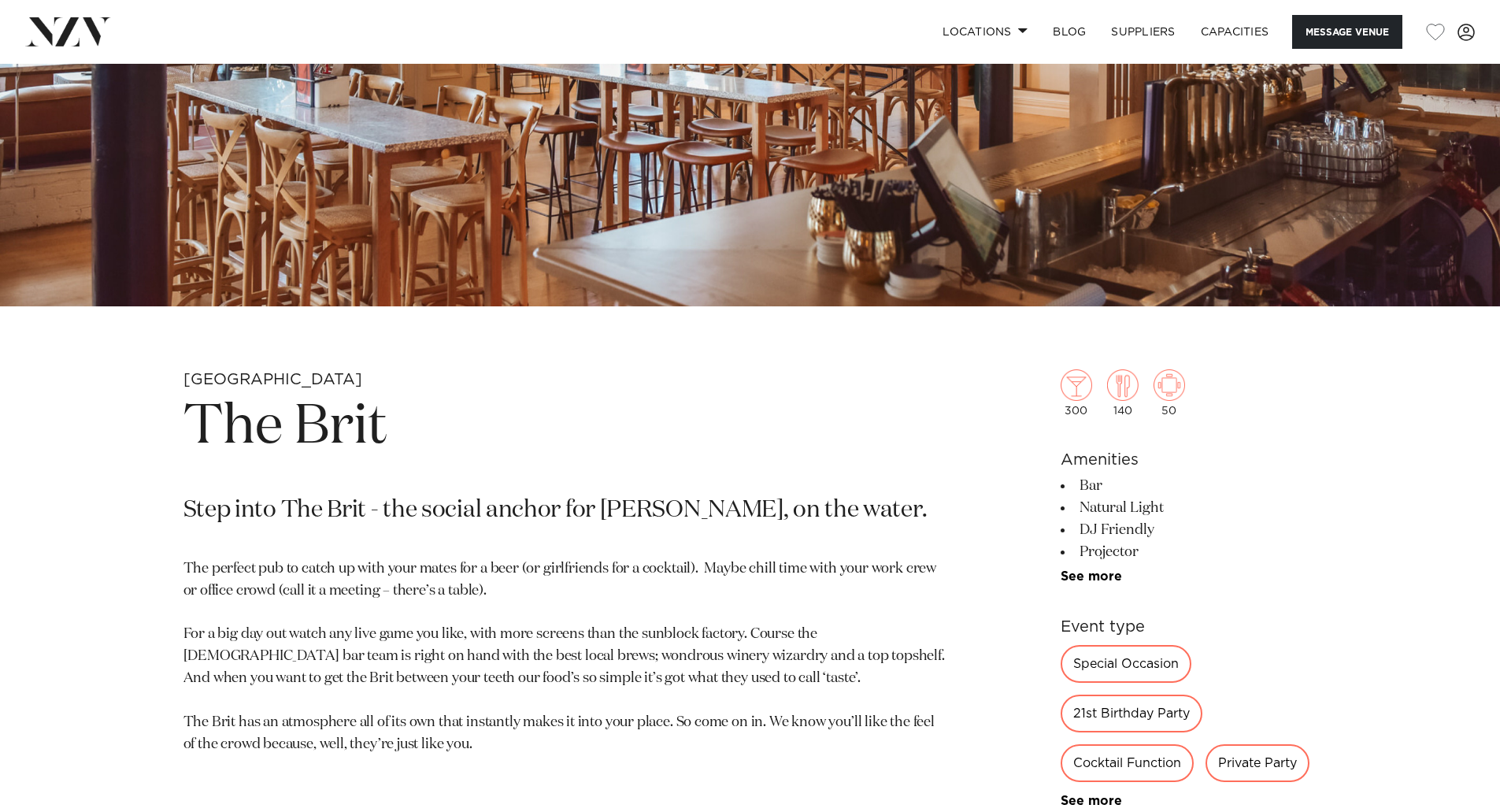
scroll to position [630, 0]
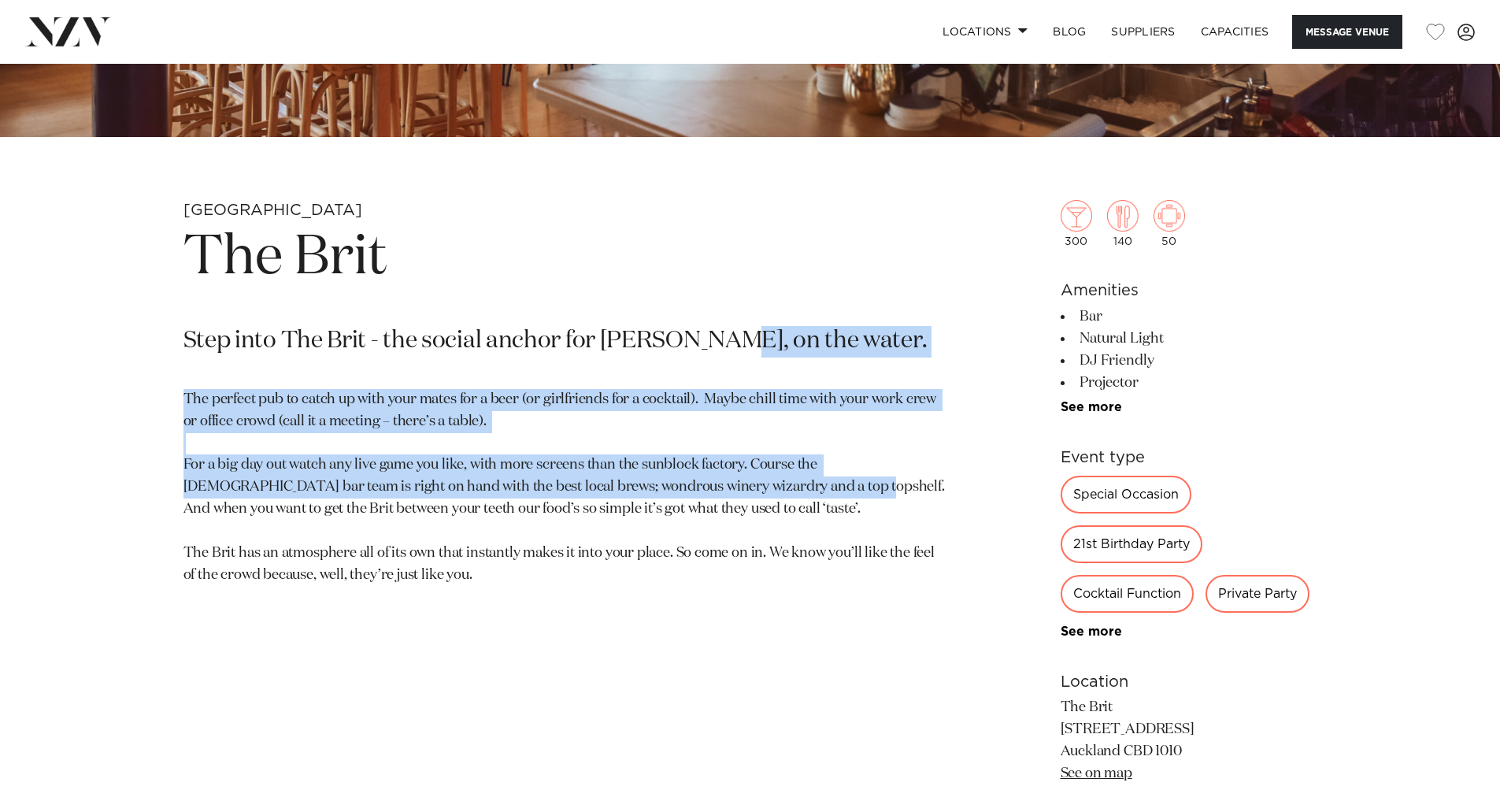
drag, startPoint x: 710, startPoint y: 344, endPoint x: 718, endPoint y: 489, distance: 145.2
click at [718, 489] on section "Auckland The Brit Step into The Brit - the social anchor for Britomart, on the …" at bounding box center [566, 624] width 765 height 848
click at [718, 489] on p "The perfect pub to catch up with your mates for a beer (or girlfriends for a co…" at bounding box center [566, 488] width 765 height 198
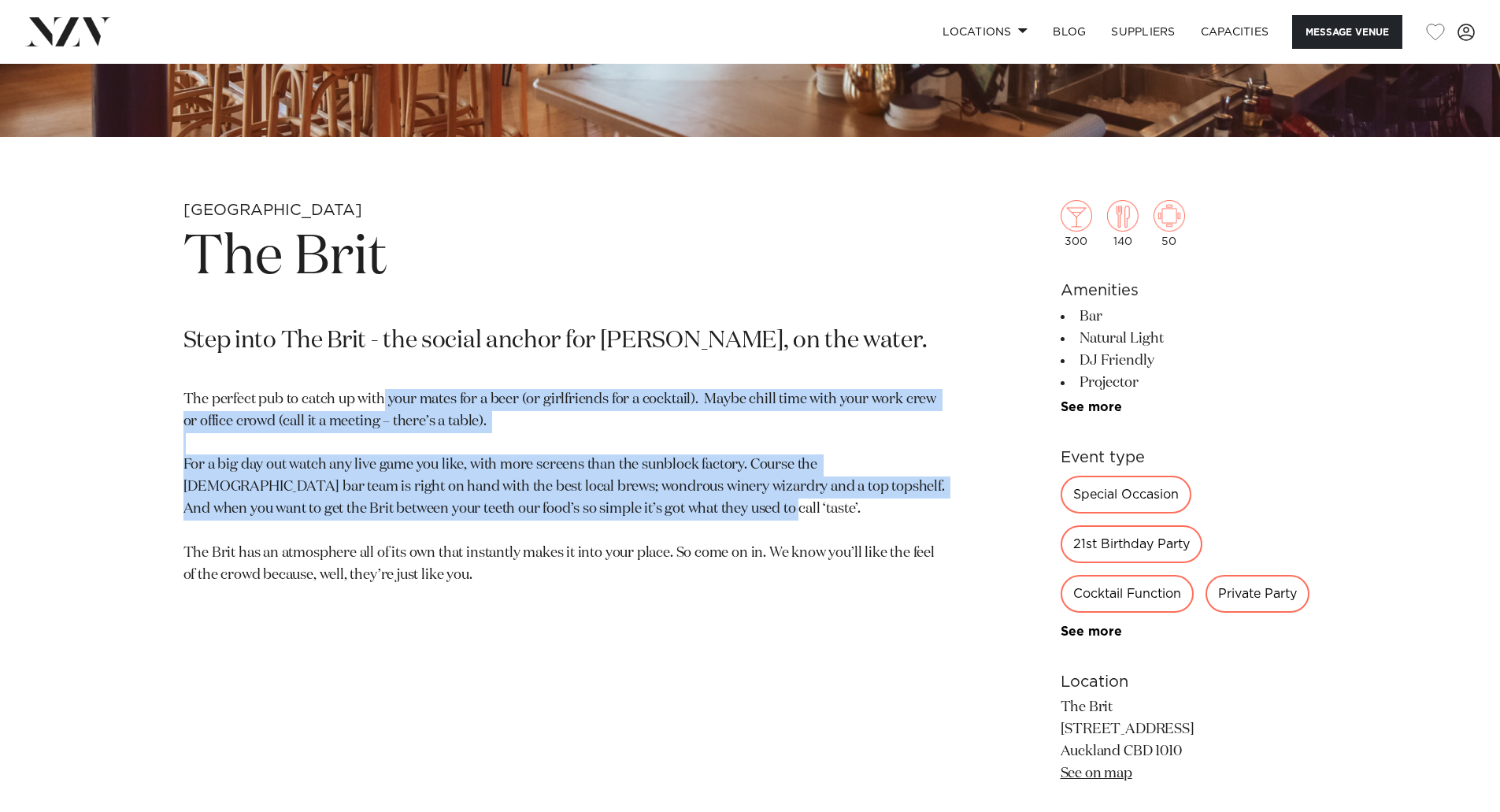
drag, startPoint x: 681, startPoint y: 512, endPoint x: 384, endPoint y: 379, distance: 325.4
click at [384, 379] on section "Auckland The Brit Step into The Brit - the social anchor for Britomart, on the …" at bounding box center [566, 624] width 765 height 848
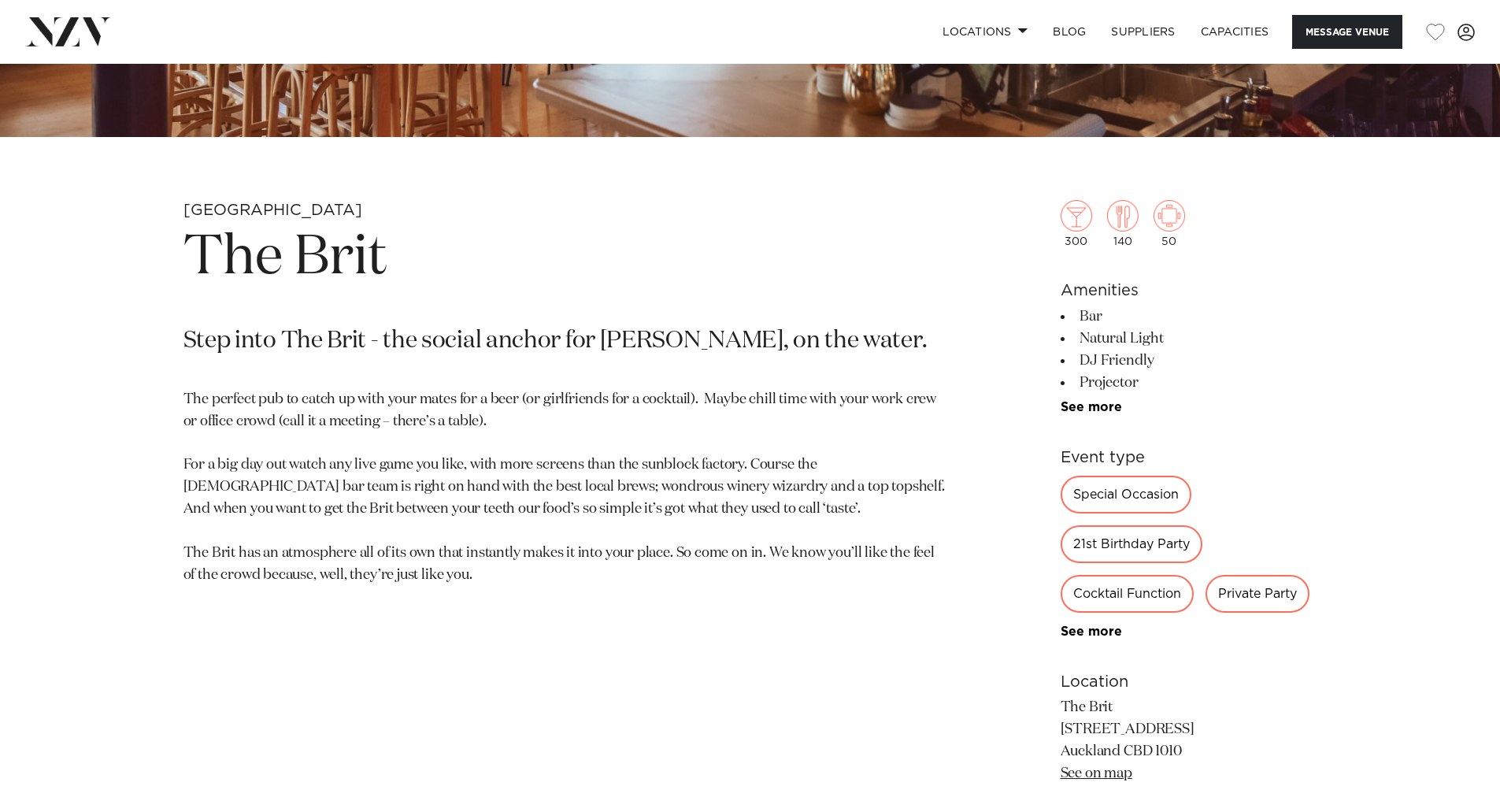
click at [365, 405] on p "The perfect pub to catch up with your mates for a beer (or girlfriends for a co…" at bounding box center [566, 488] width 765 height 198
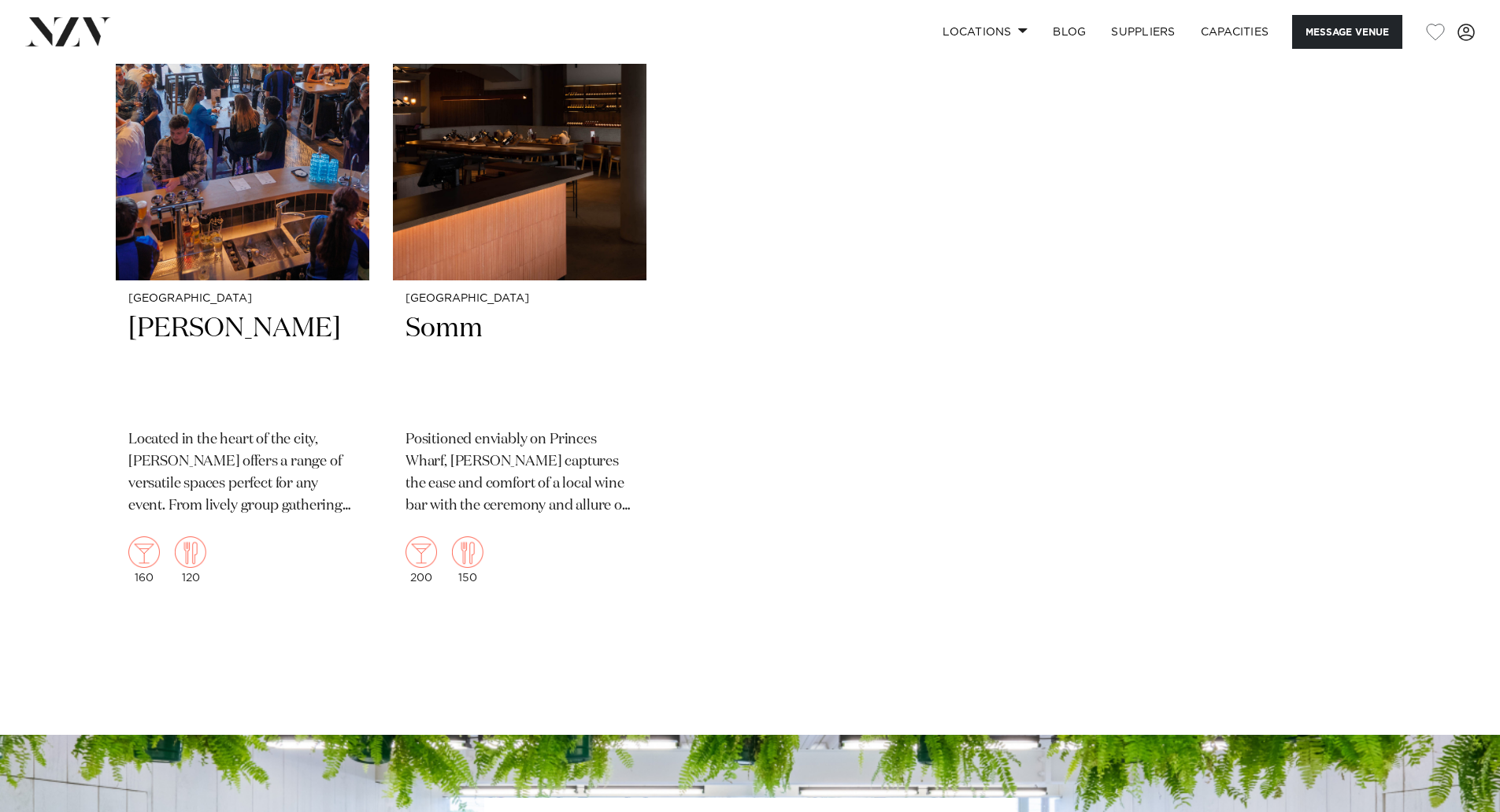
scroll to position [2676, 0]
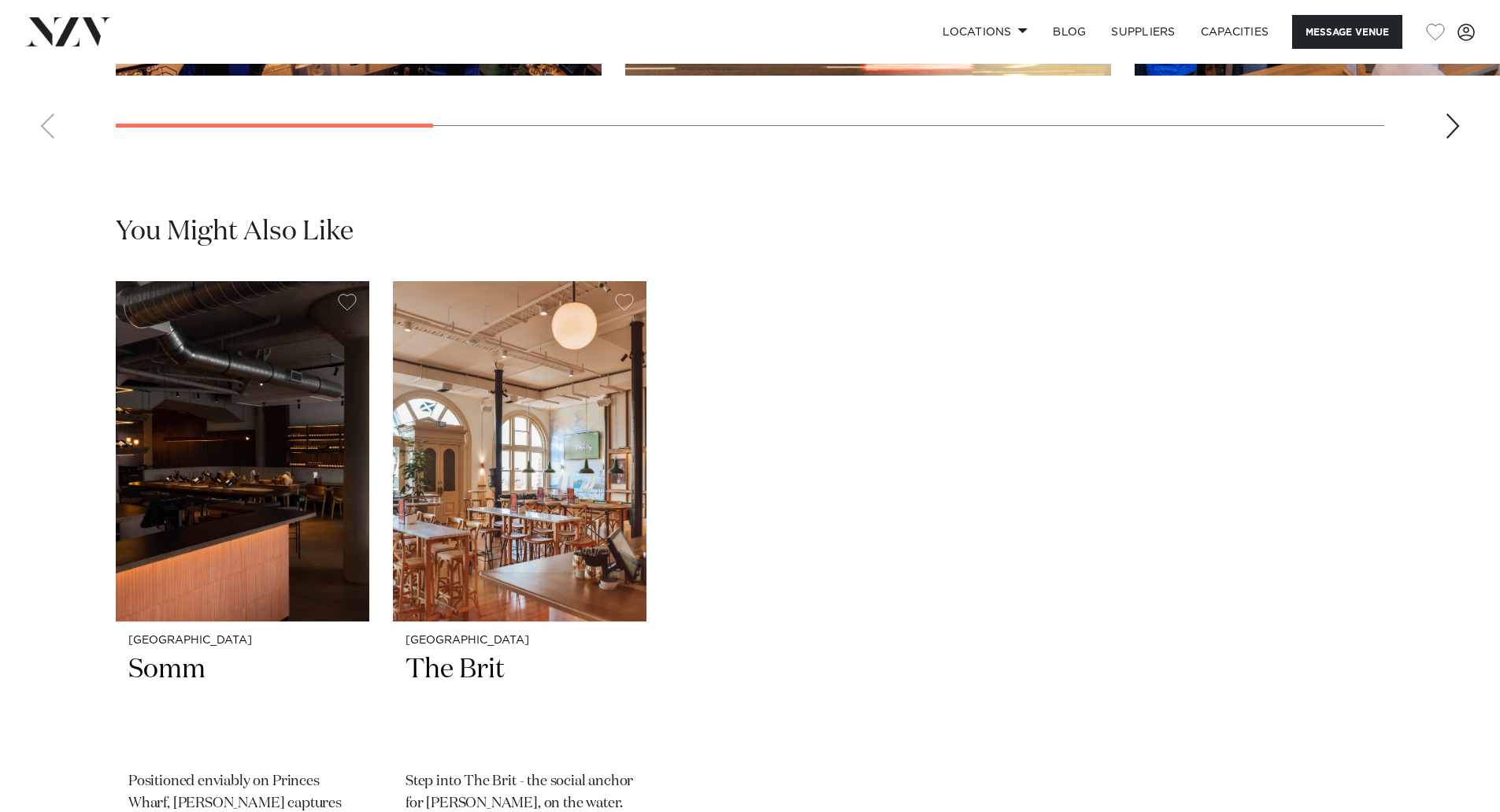
scroll to position [2205, 0]
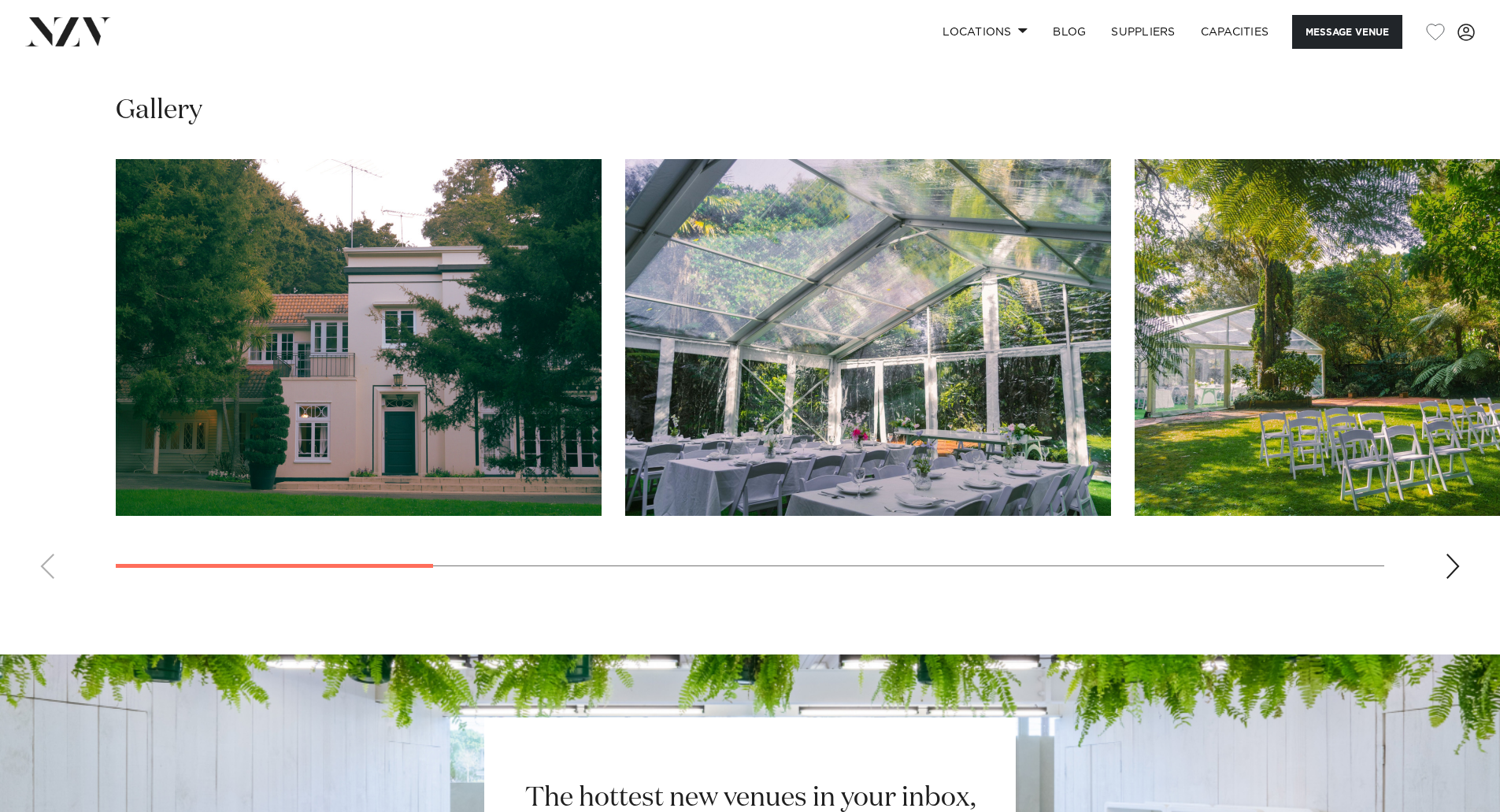
scroll to position [1653, 0]
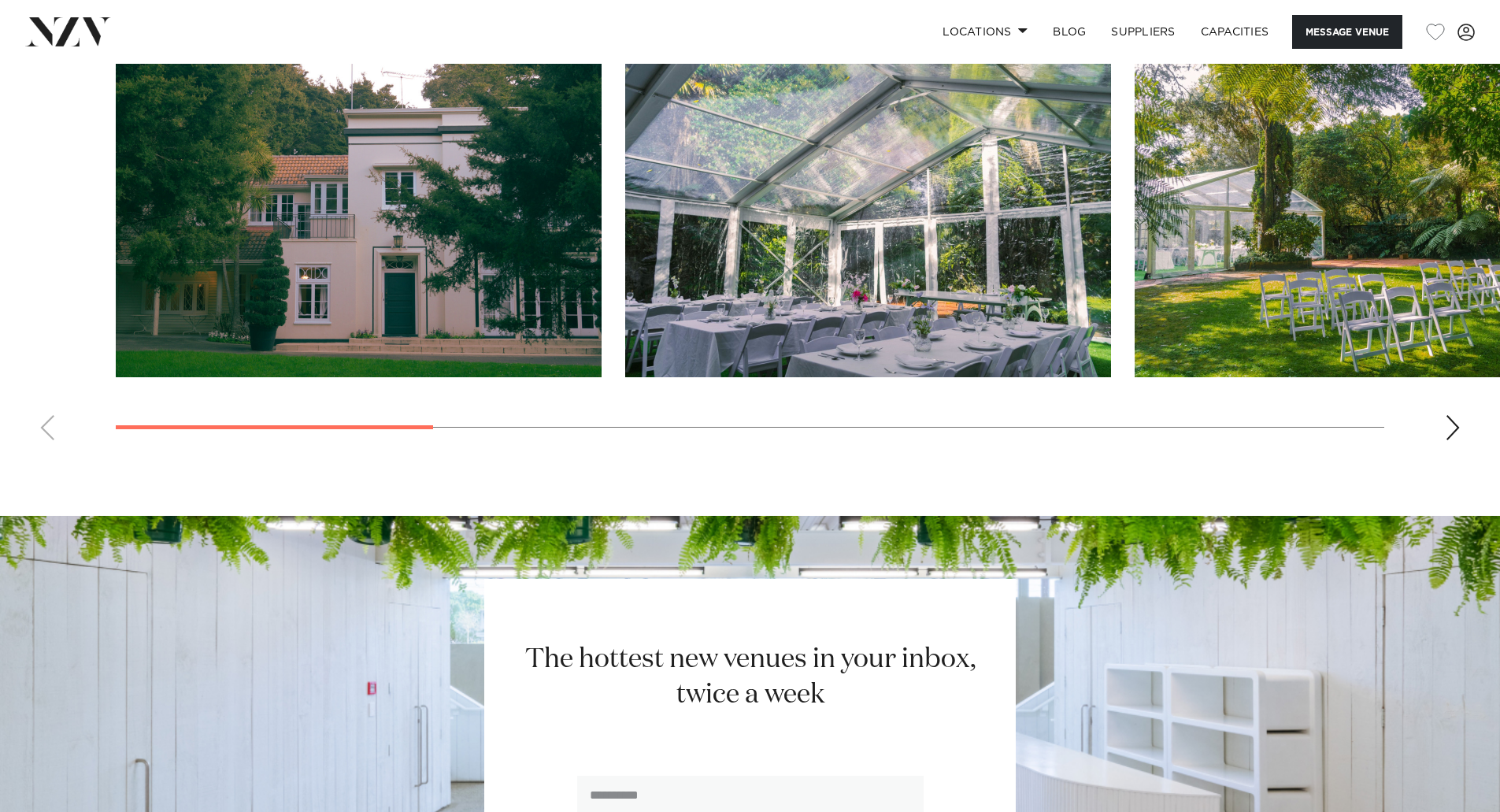
click at [1455, 433] on div "Next slide" at bounding box center [1452, 427] width 16 height 26
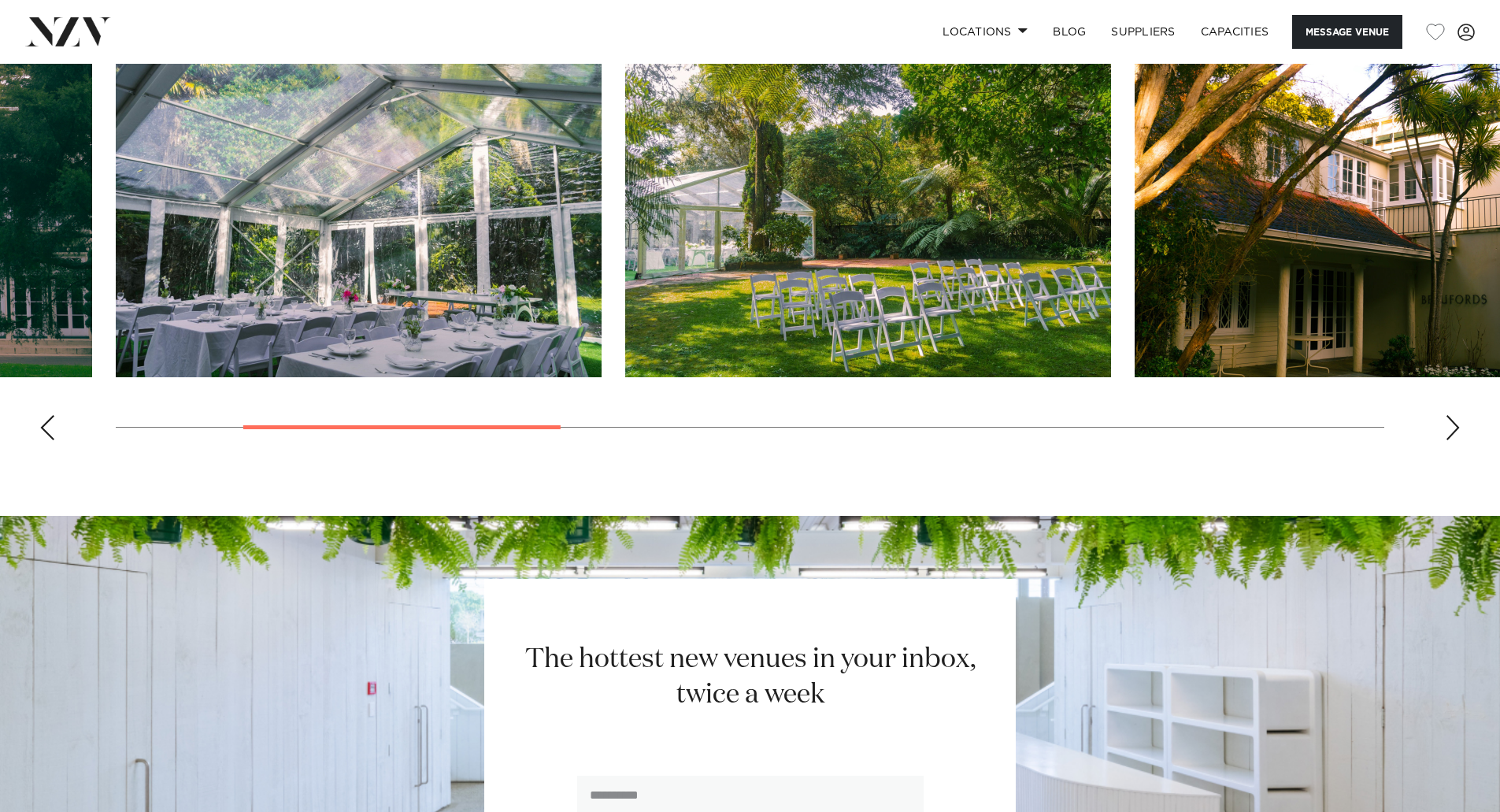
click at [1455, 433] on div "Next slide" at bounding box center [1452, 427] width 16 height 26
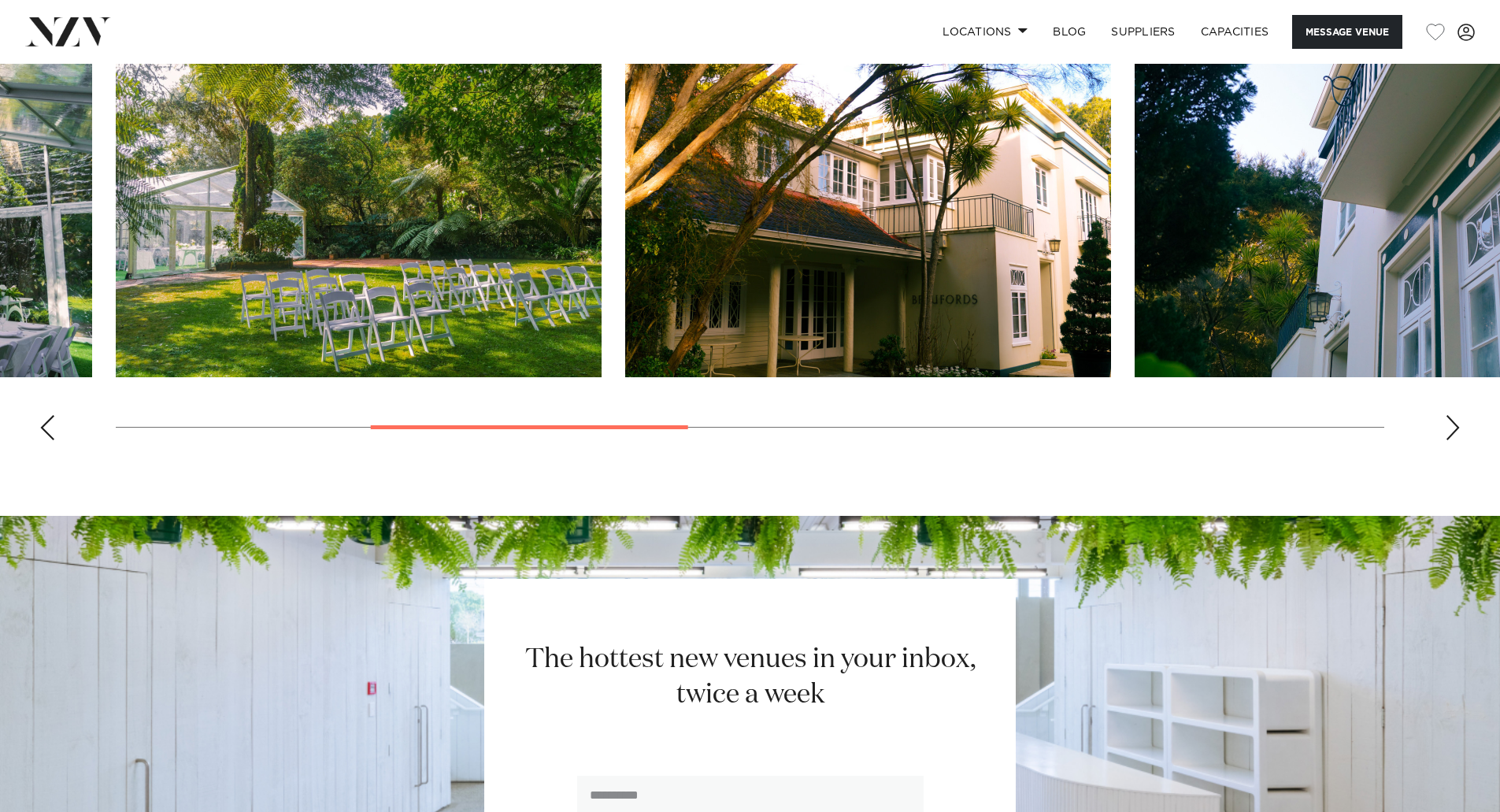
click at [1455, 434] on div "Next slide" at bounding box center [1452, 427] width 16 height 26
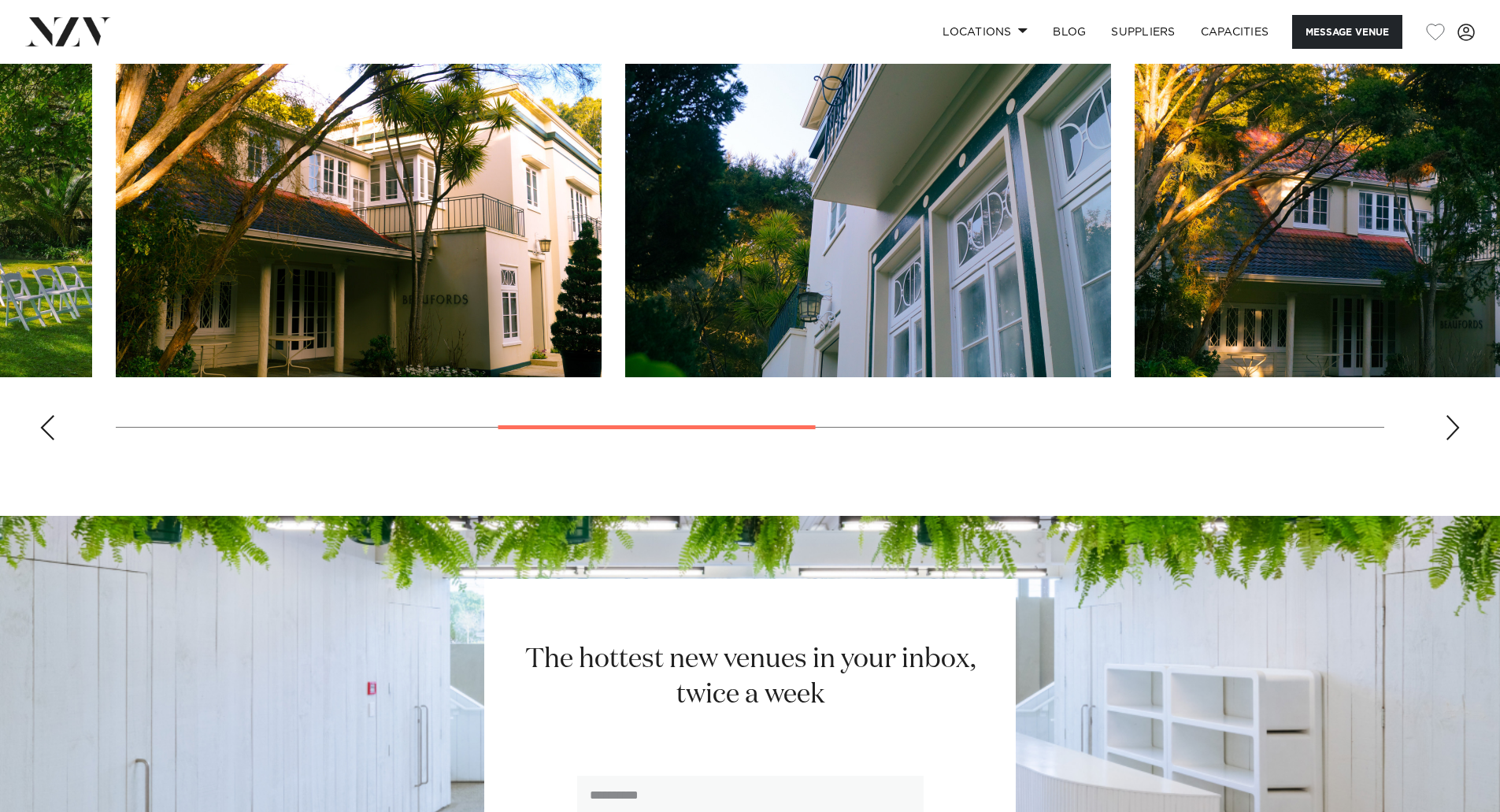
click at [1455, 434] on div "Next slide" at bounding box center [1452, 427] width 16 height 26
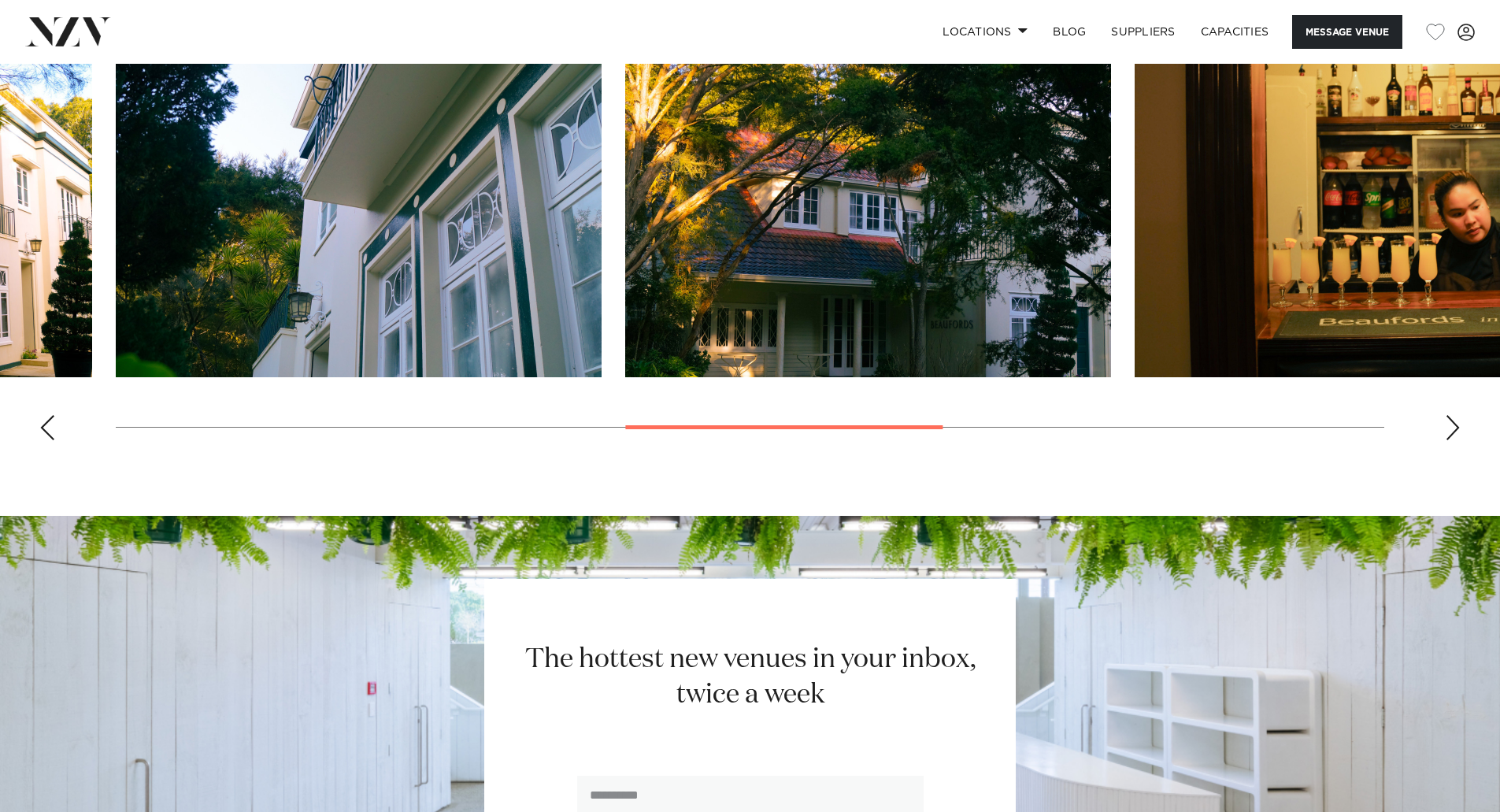
click at [1455, 434] on div "Next slide" at bounding box center [1452, 427] width 16 height 26
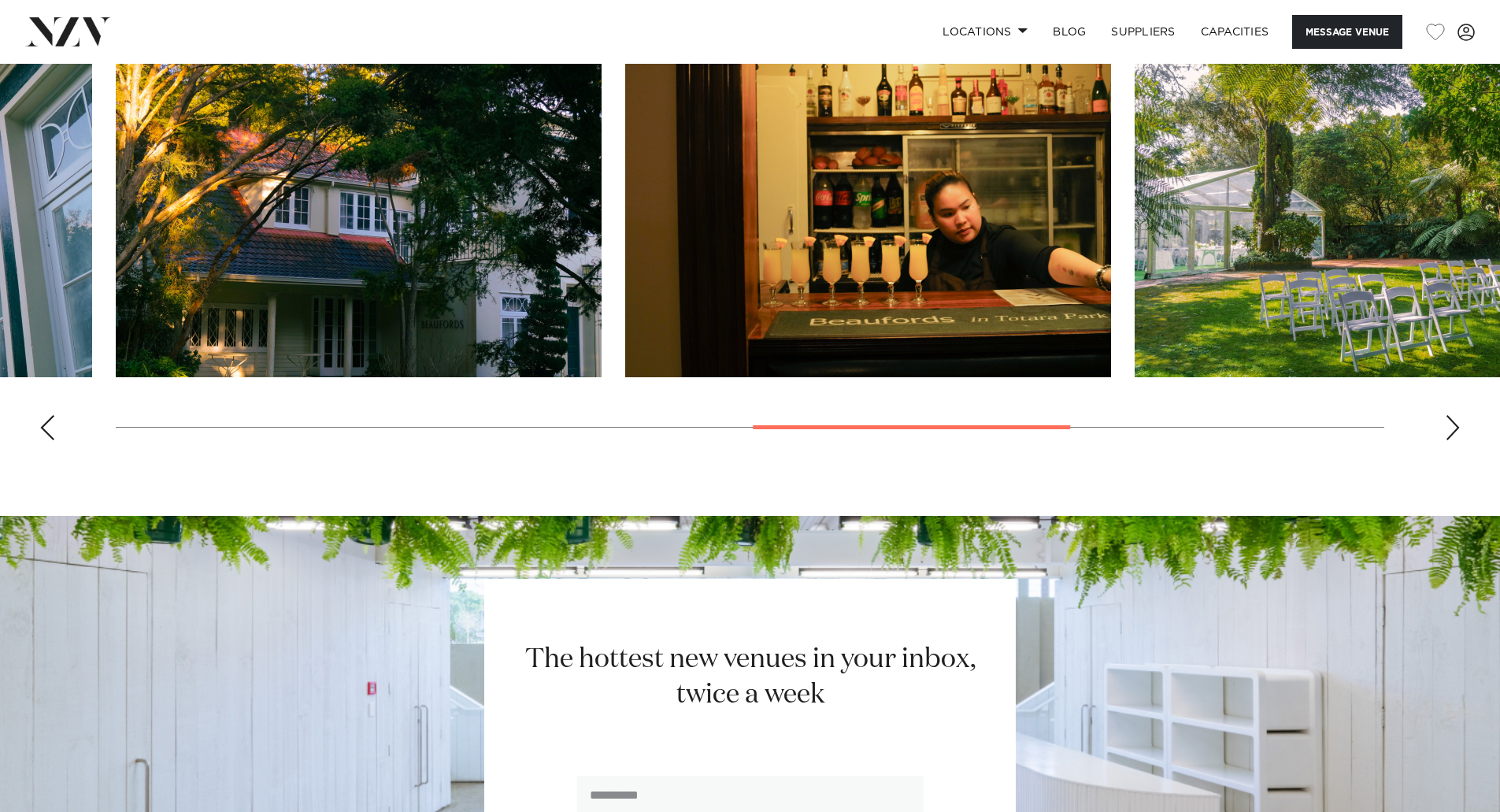
click at [1455, 434] on div "Next slide" at bounding box center [1452, 427] width 16 height 26
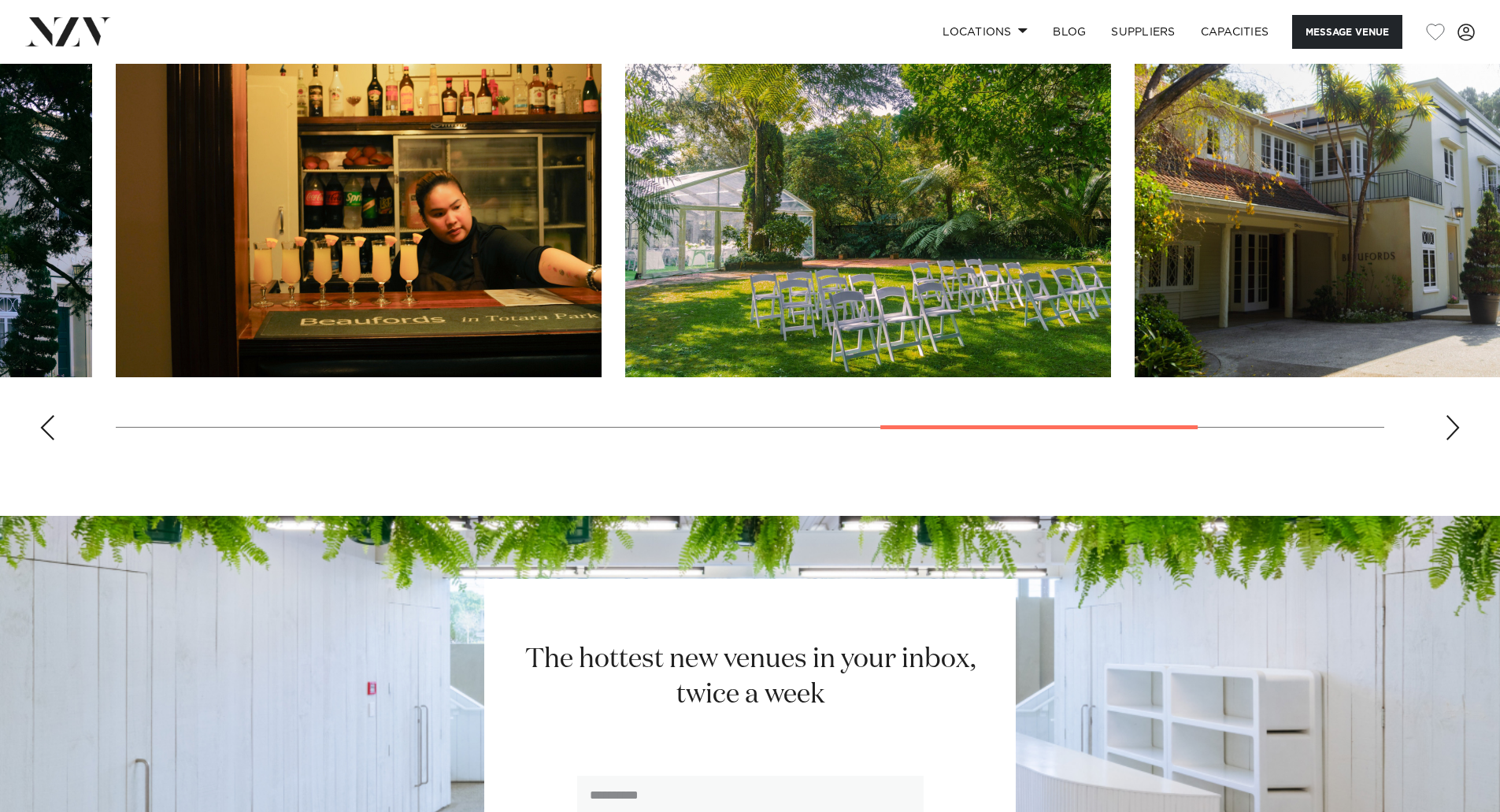
click at [1455, 434] on div "Next slide" at bounding box center [1452, 427] width 16 height 26
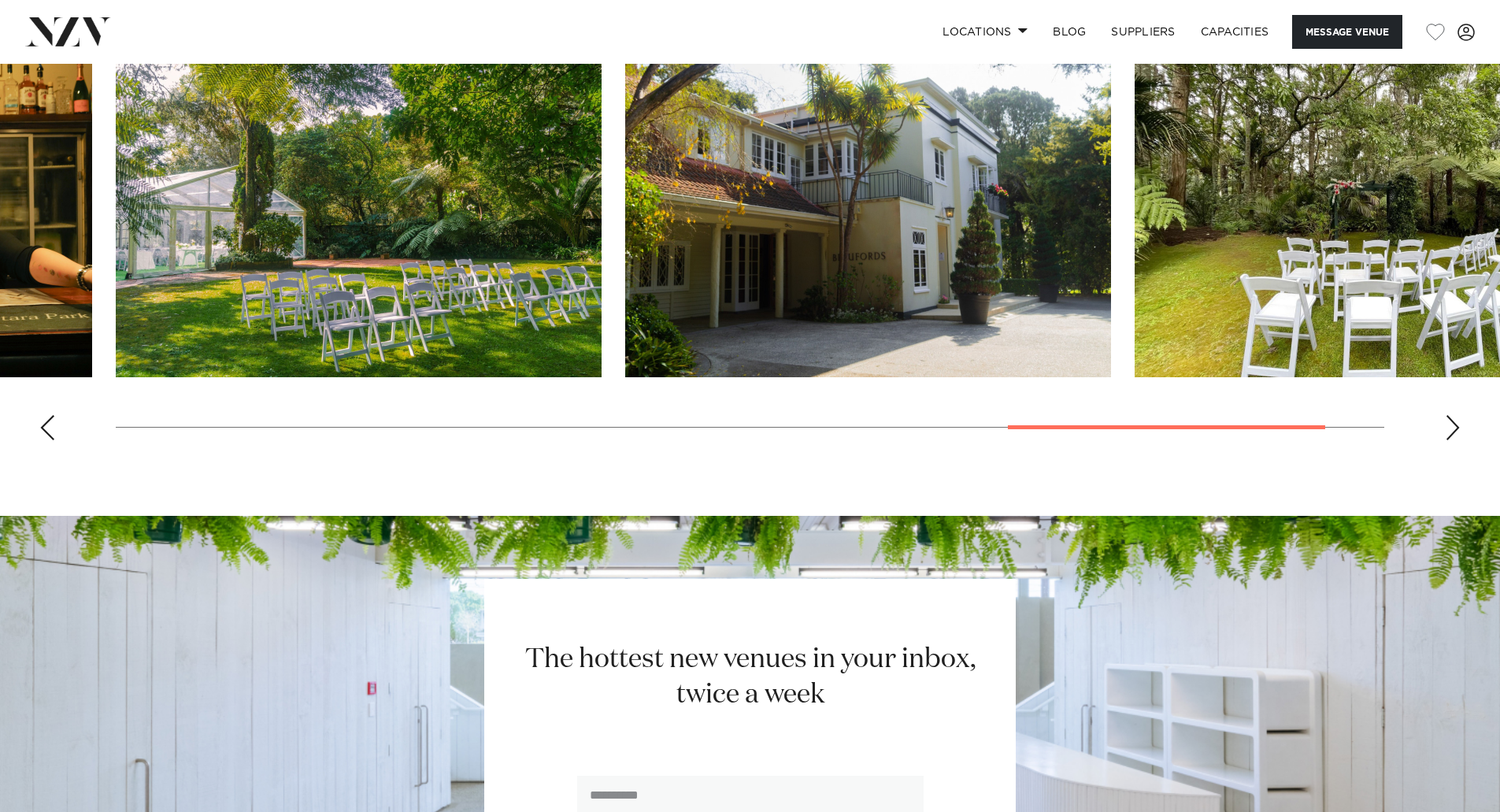
click at [1455, 434] on div "Next slide" at bounding box center [1452, 427] width 16 height 26
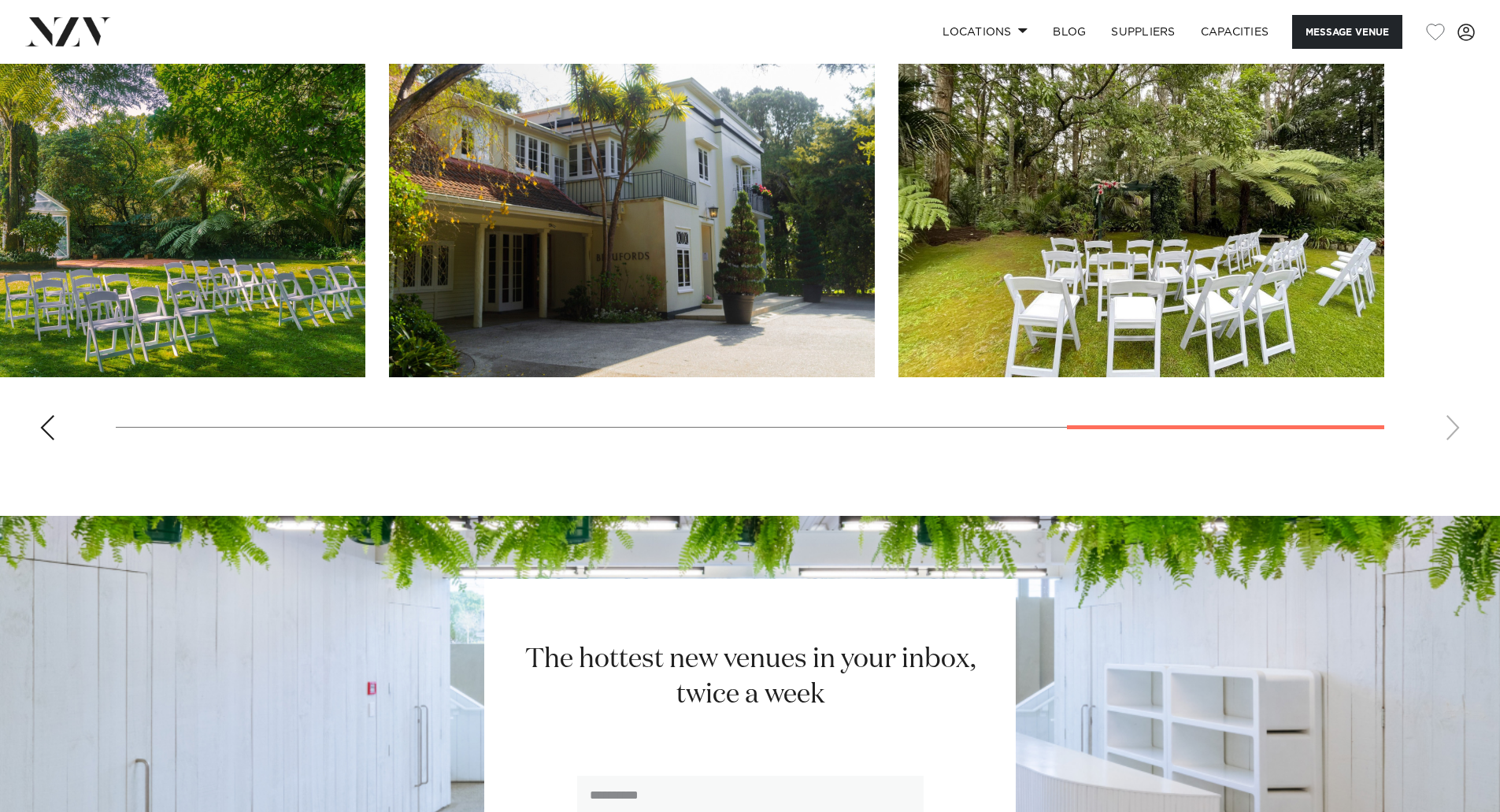
click at [1455, 434] on swiper-container at bounding box center [750, 236] width 1500 height 432
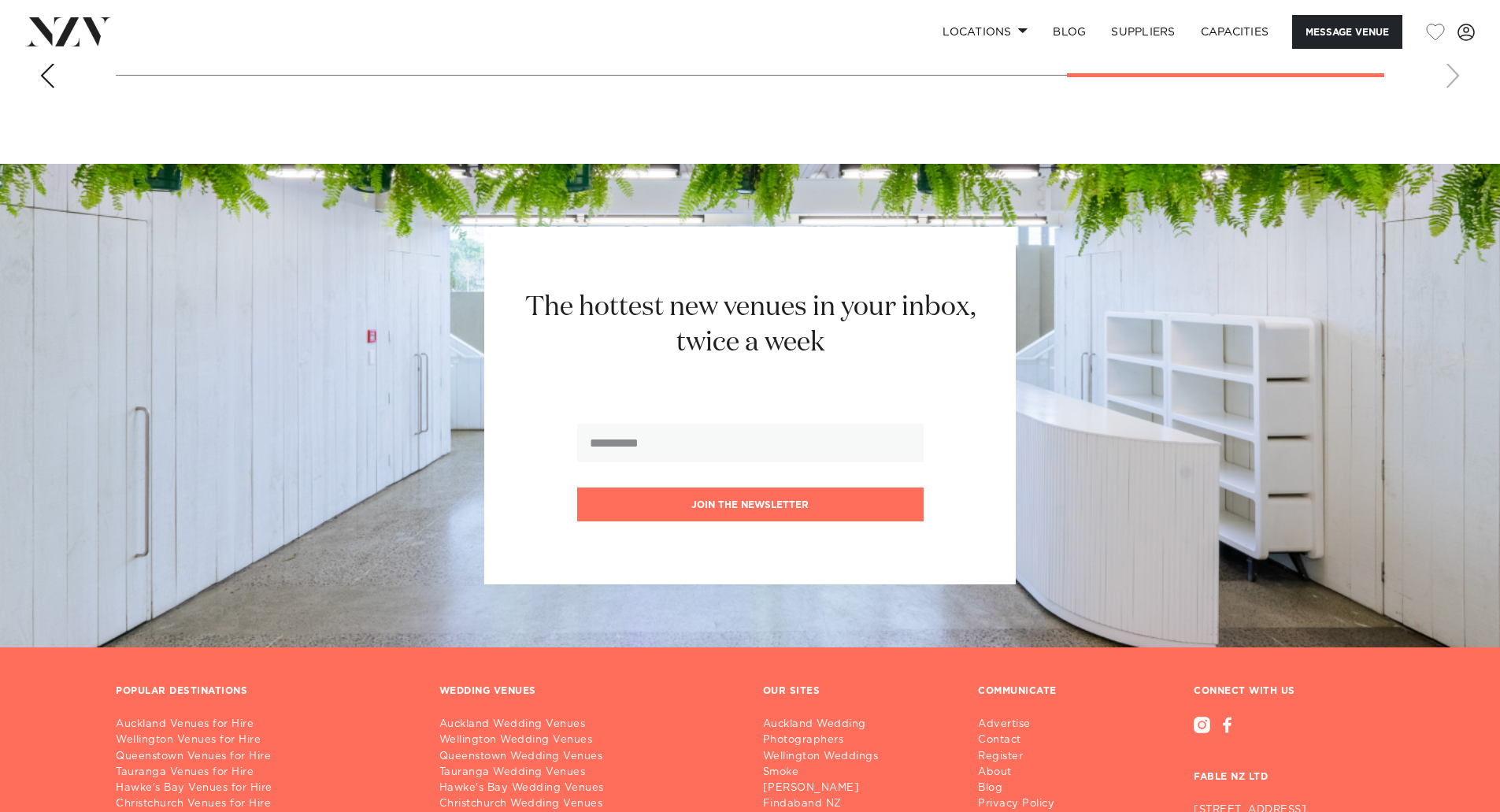
scroll to position [2239, 0]
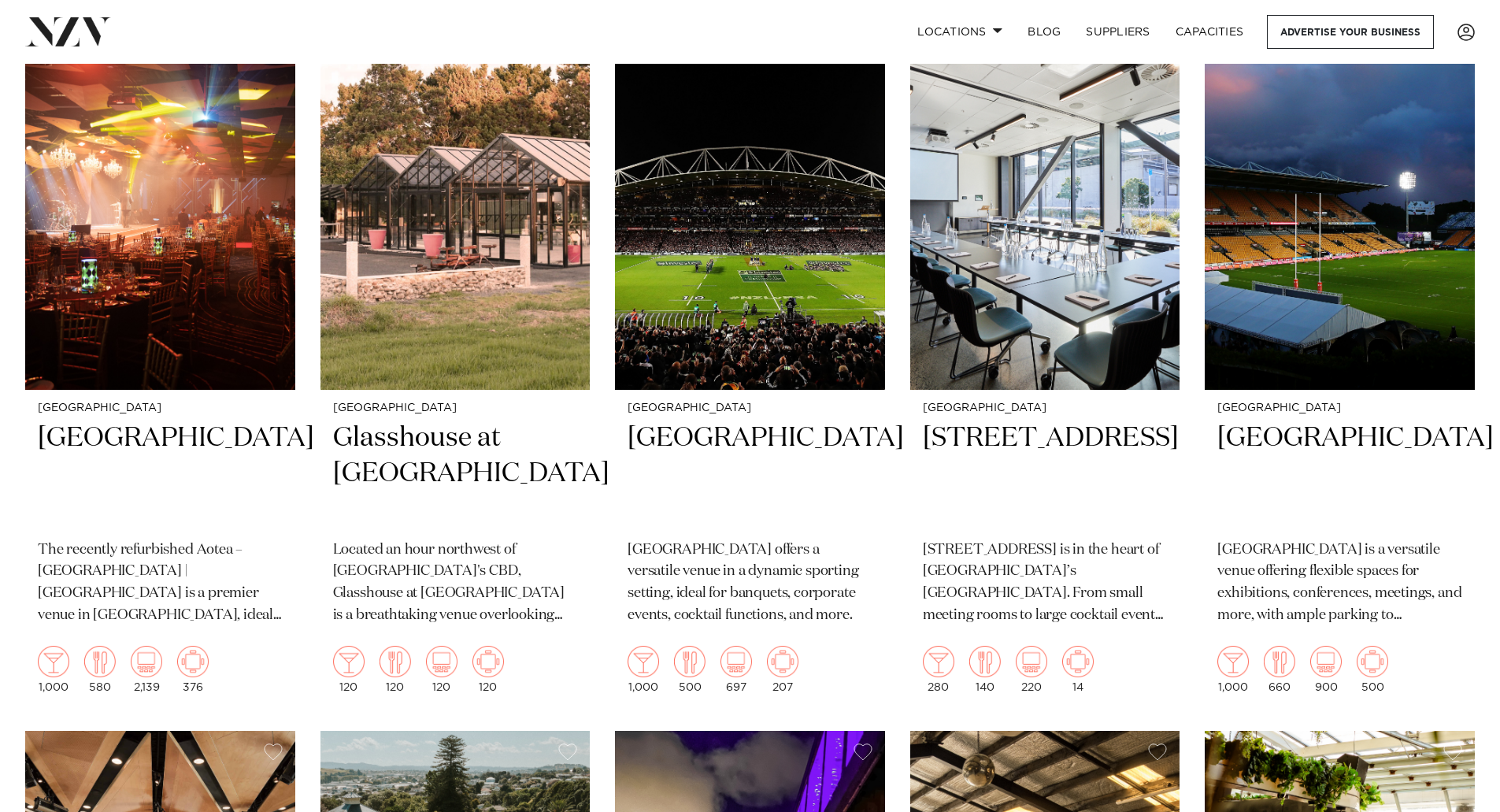
scroll to position [9604, 0]
